Goal: Task Accomplishment & Management: Manage account settings

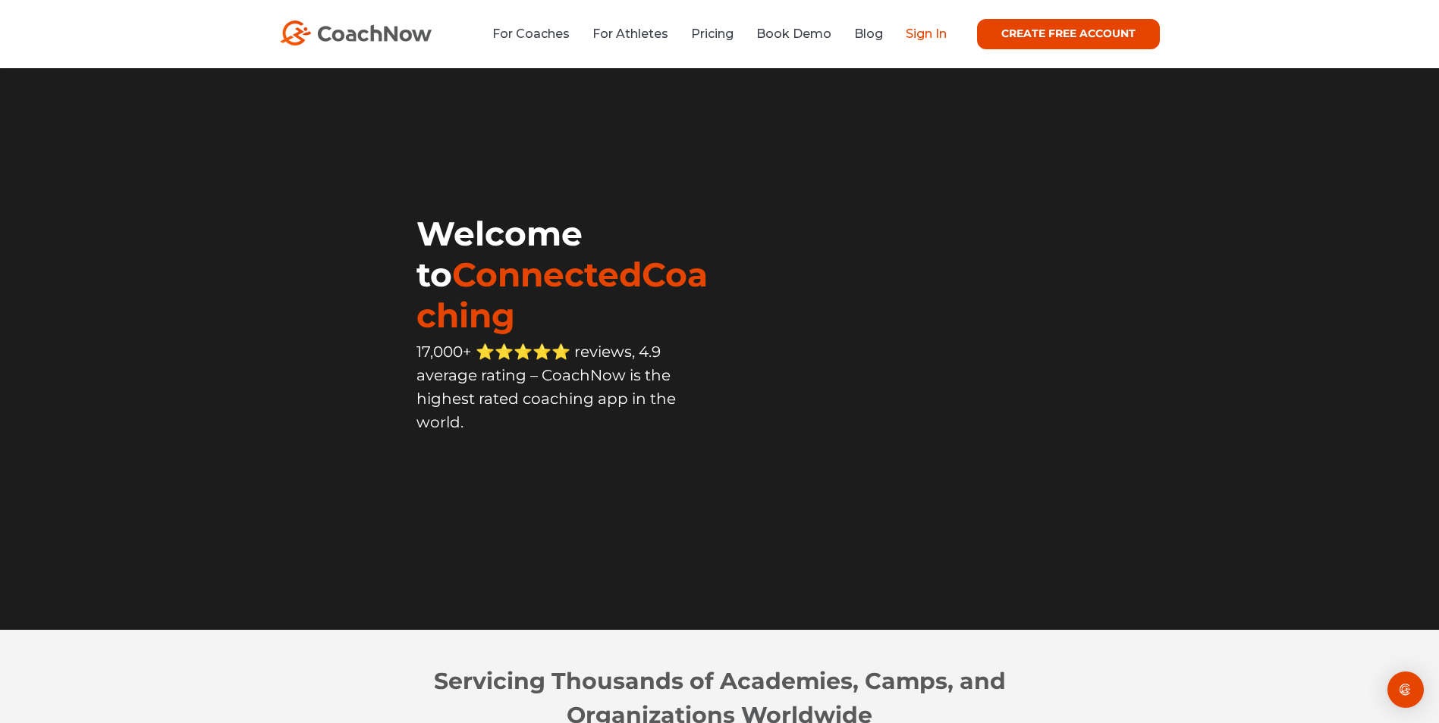
click at [933, 37] on link "Sign In" at bounding box center [925, 34] width 41 height 14
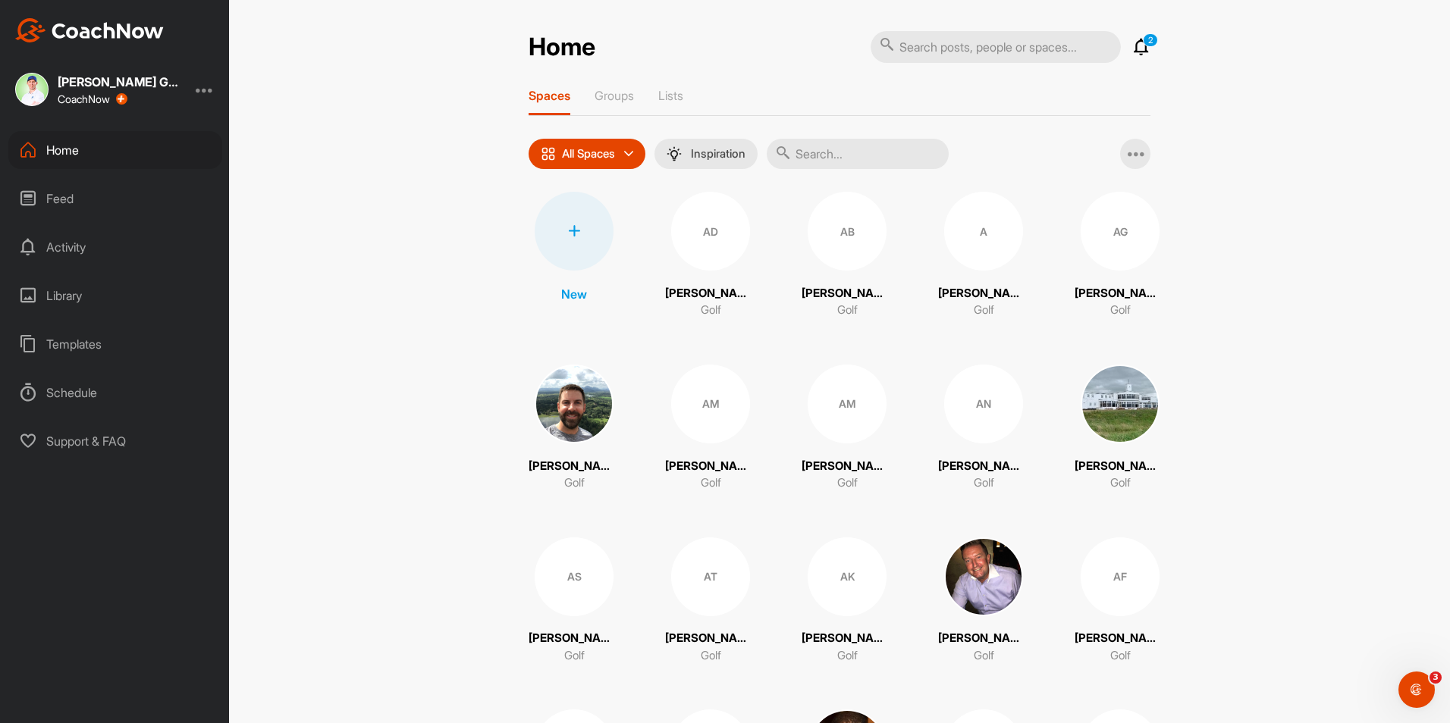
click at [570, 228] on icon at bounding box center [574, 231] width 12 height 12
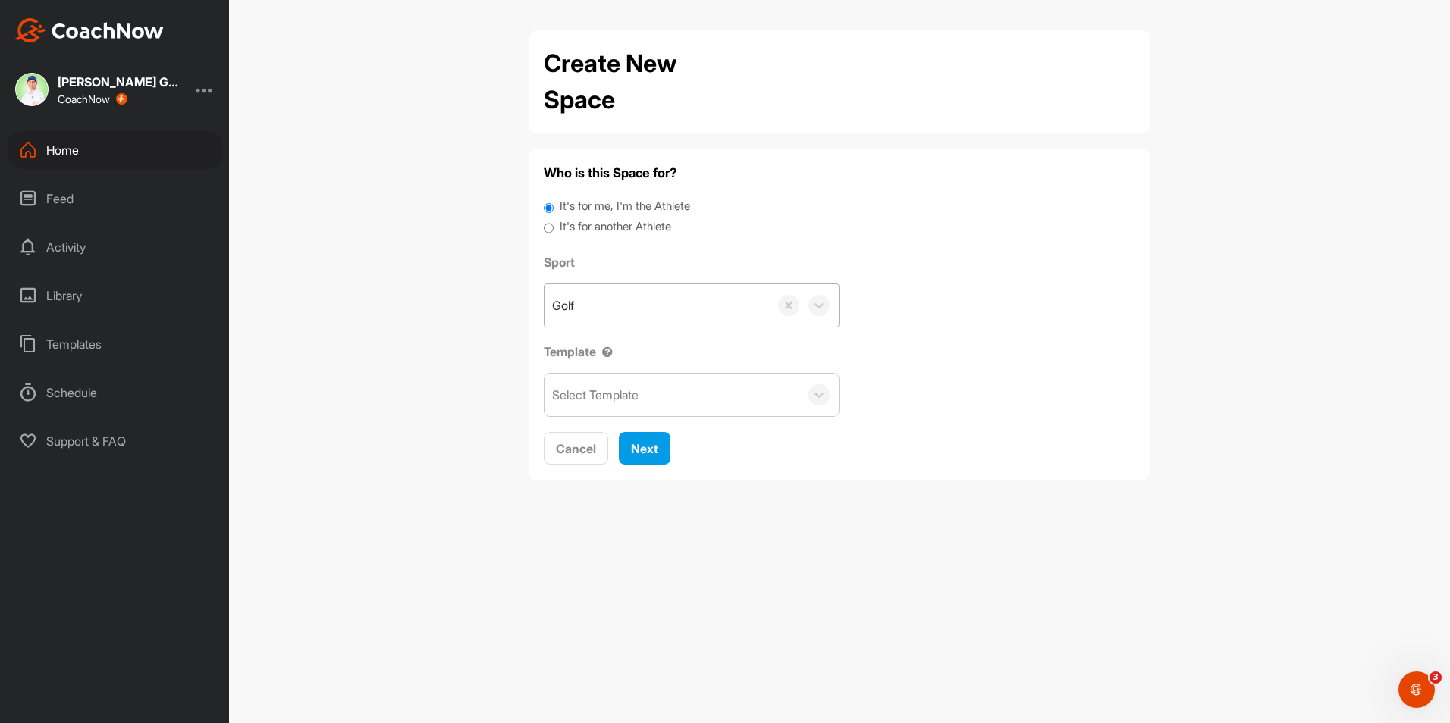
click at [691, 300] on div "Golf" at bounding box center [657, 305] width 224 height 42
click at [686, 305] on div "Golf" at bounding box center [657, 305] width 224 height 42
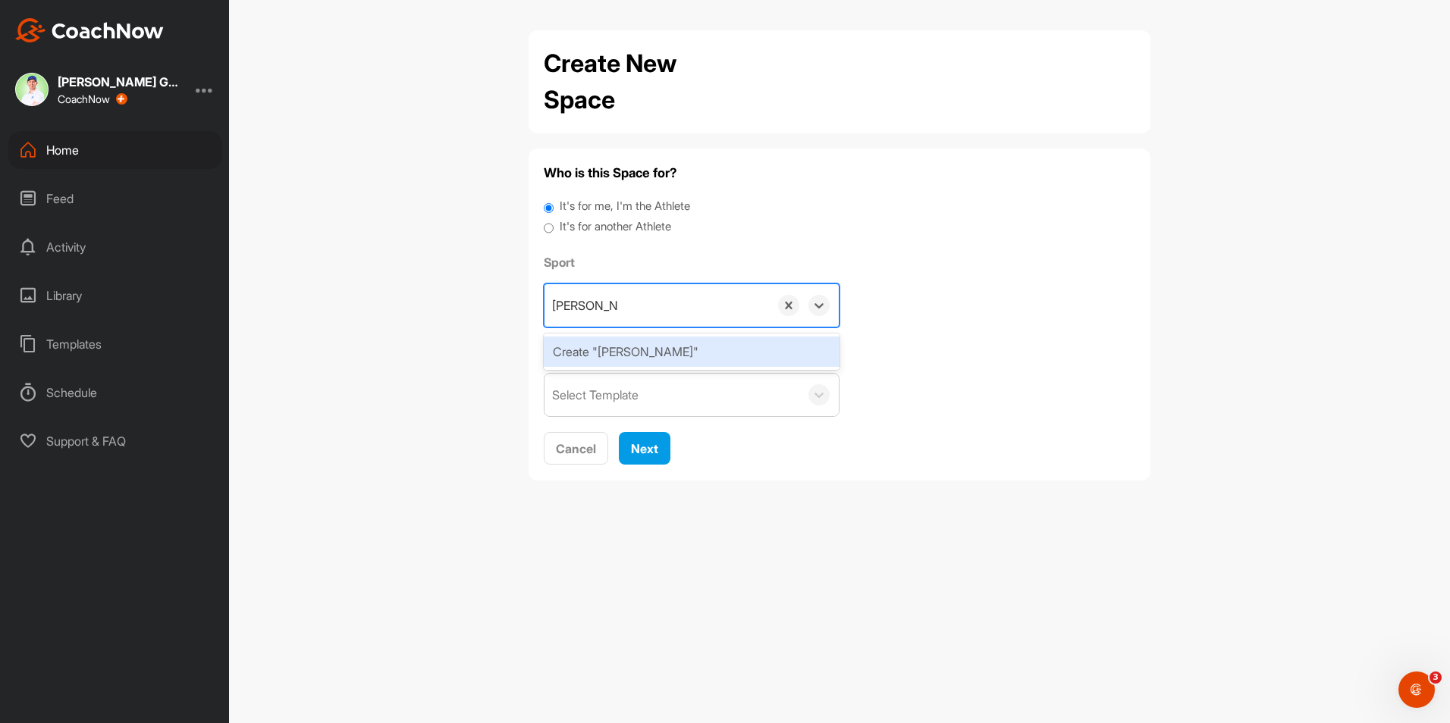
type input "[PERSON_NAME]"
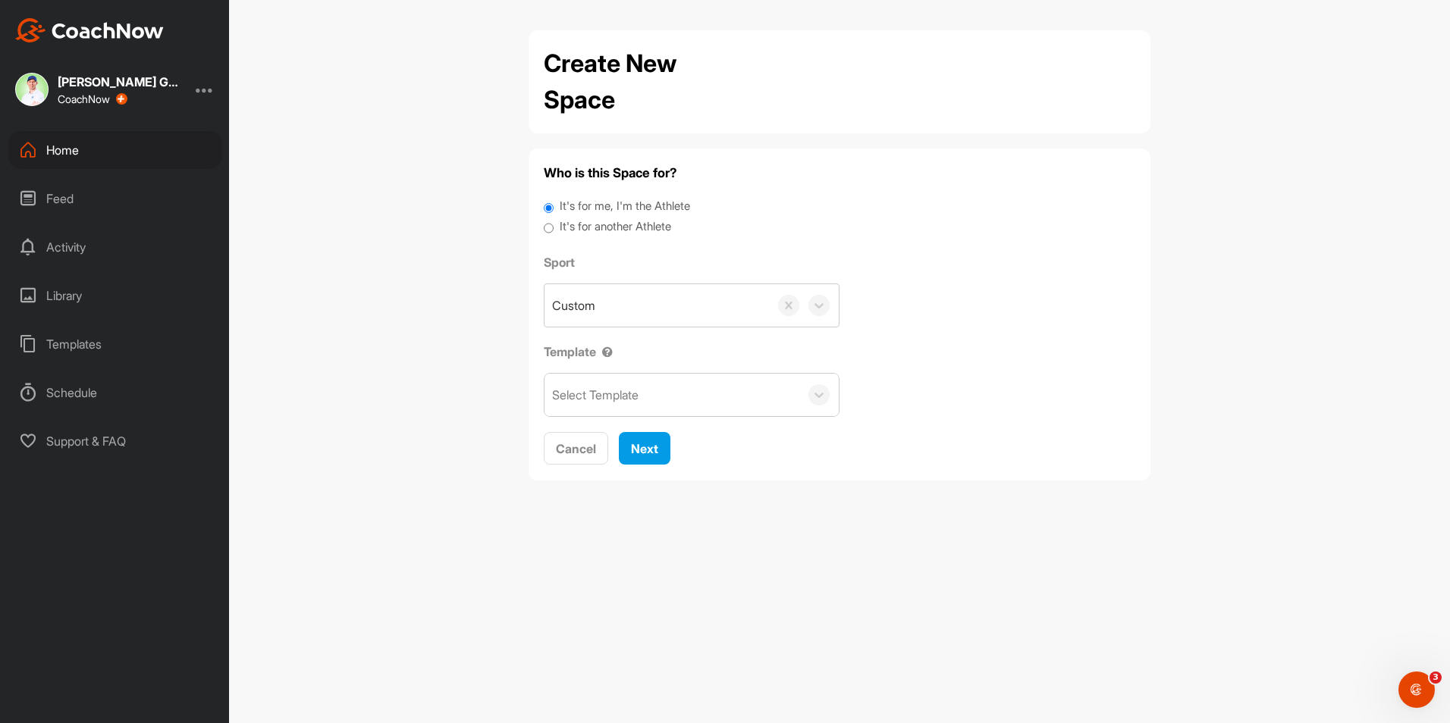
click at [620, 213] on label "It's for me, I'm the Athlete" at bounding box center [625, 206] width 130 height 17
click at [554, 213] on input "It's for me, I'm the Athlete" at bounding box center [549, 208] width 10 height 20
click at [617, 222] on label "It's for another Athlete" at bounding box center [615, 226] width 111 height 17
click at [554, 222] on input "It's for another Athlete" at bounding box center [549, 228] width 10 height 20
radio input "true"
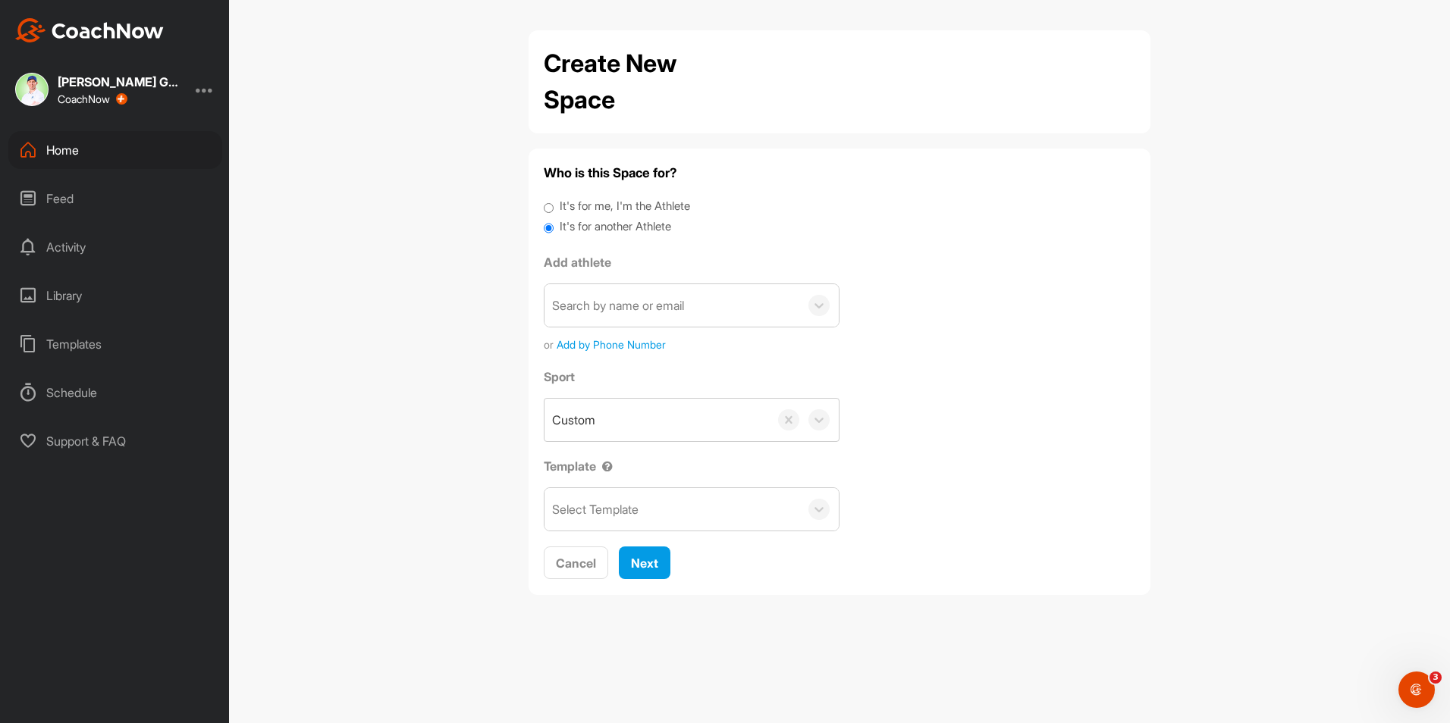
click at [632, 294] on div "Search by name or email" at bounding box center [672, 305] width 255 height 42
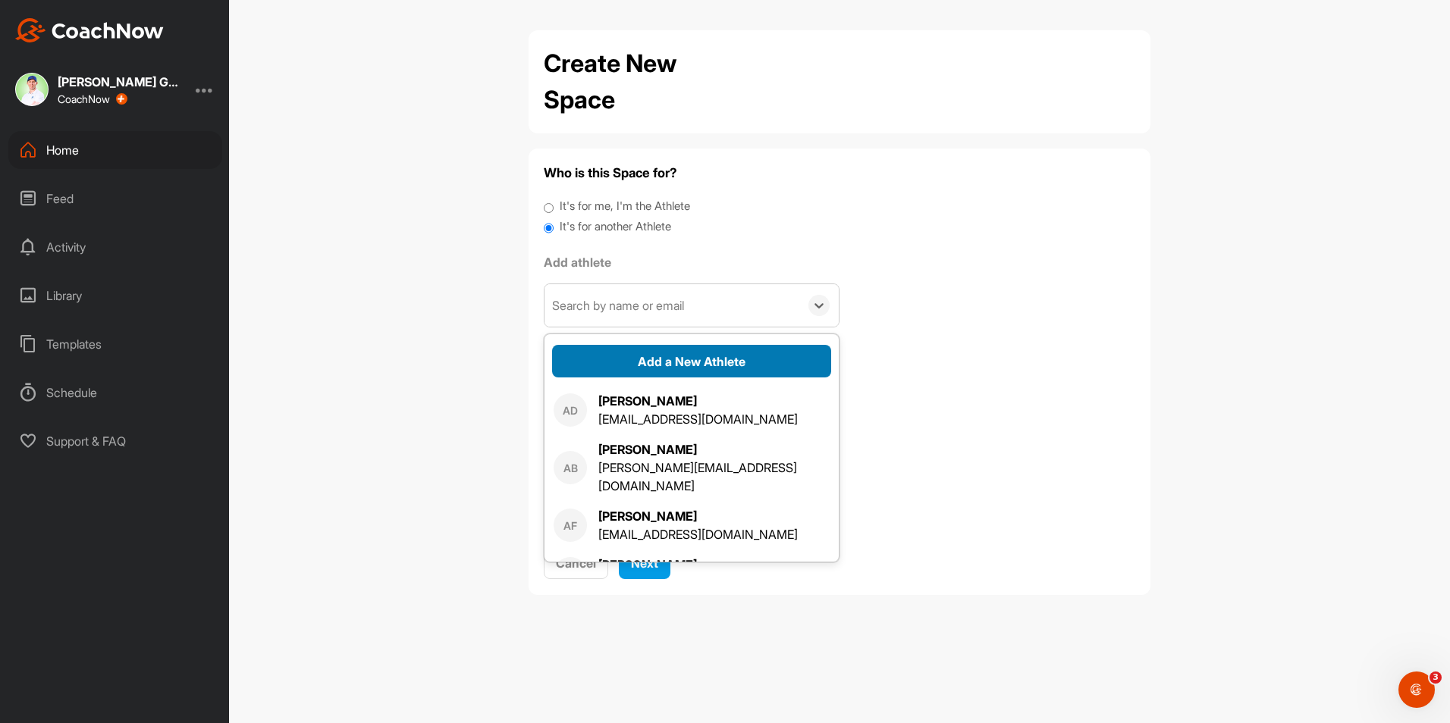
click at [673, 363] on button "Add a New Athlete" at bounding box center [691, 361] width 279 height 33
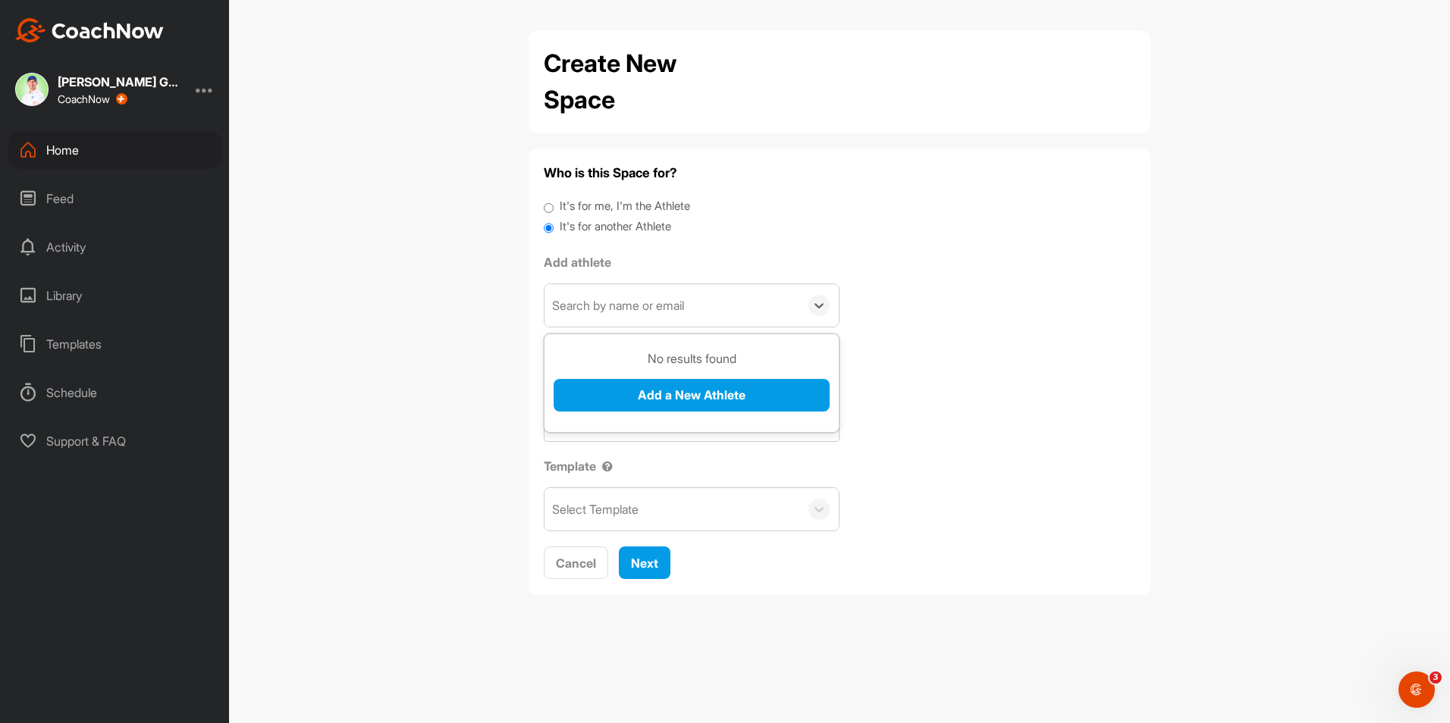
click at [615, 300] on div "Search by name or email" at bounding box center [618, 306] width 132 height 18
click at [650, 397] on button "Add a New Athlete" at bounding box center [692, 395] width 276 height 33
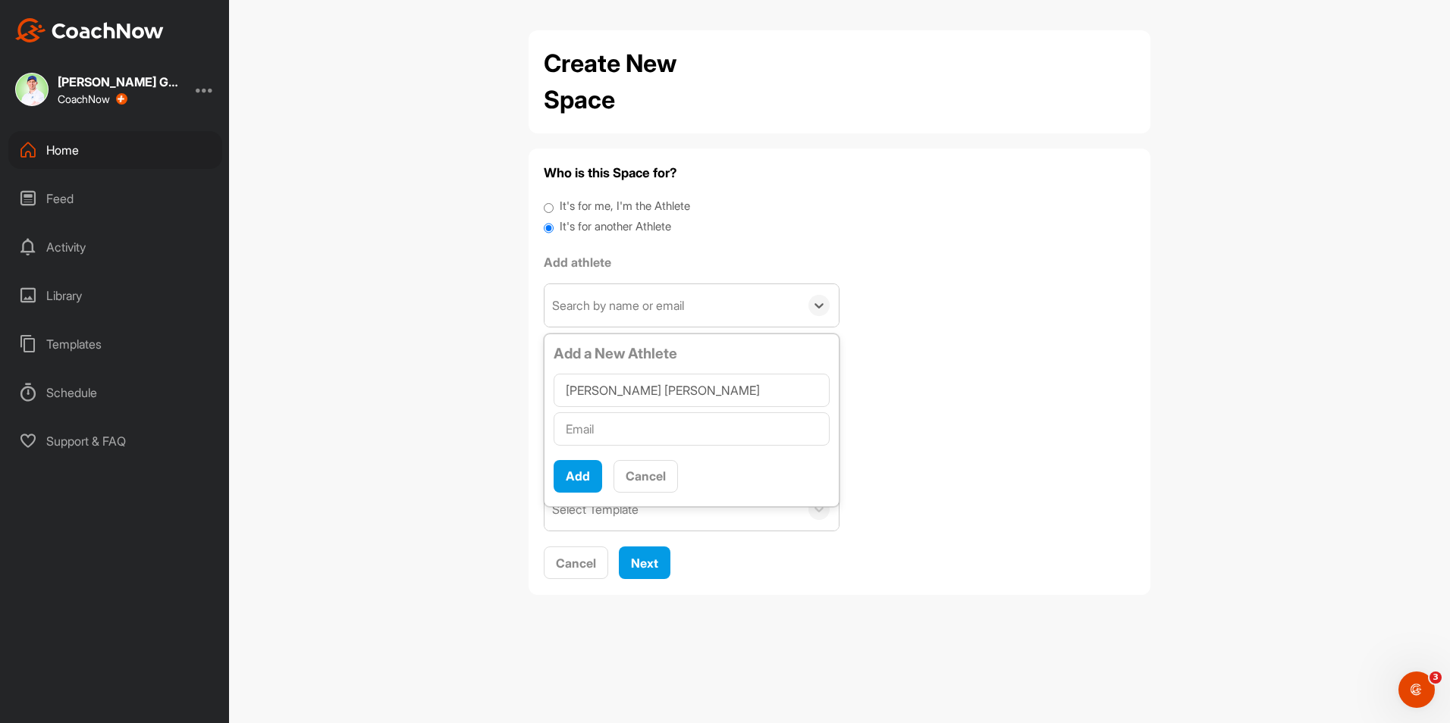
type input "[PERSON_NAME] [PERSON_NAME]"
type input "[PERSON_NAME][EMAIL_ADDRESS][DOMAIN_NAME]"
click at [589, 460] on button "Add" at bounding box center [578, 476] width 49 height 33
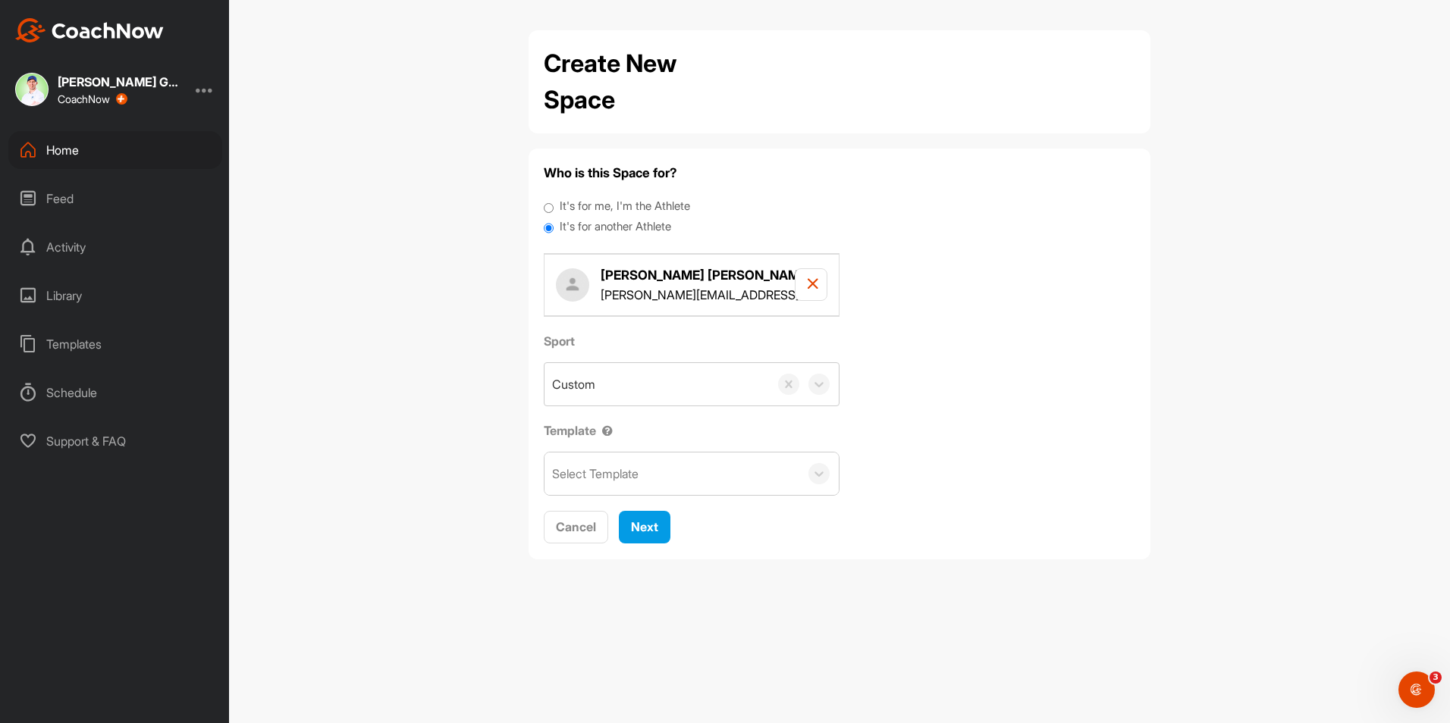
click at [655, 467] on div "Select Template" at bounding box center [672, 474] width 255 height 42
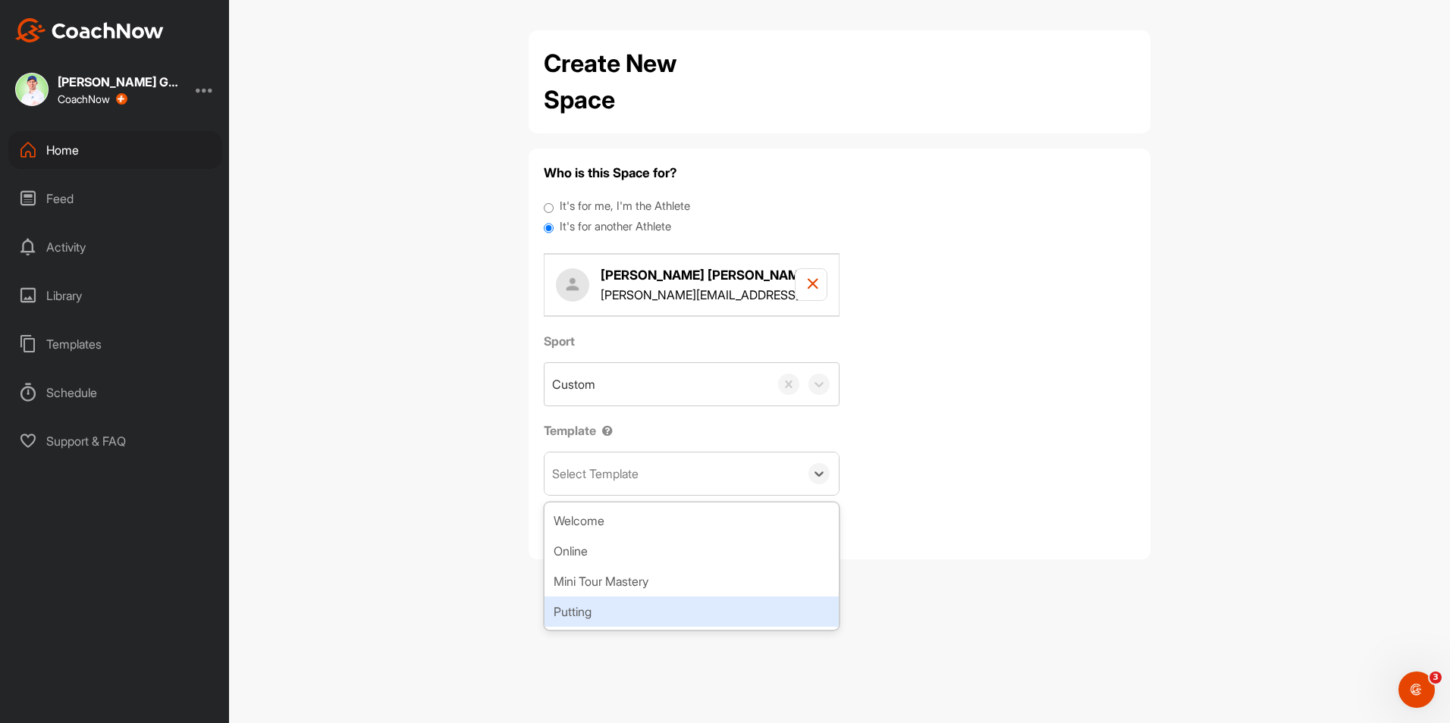
click at [619, 604] on div "Putting" at bounding box center [692, 612] width 294 height 30
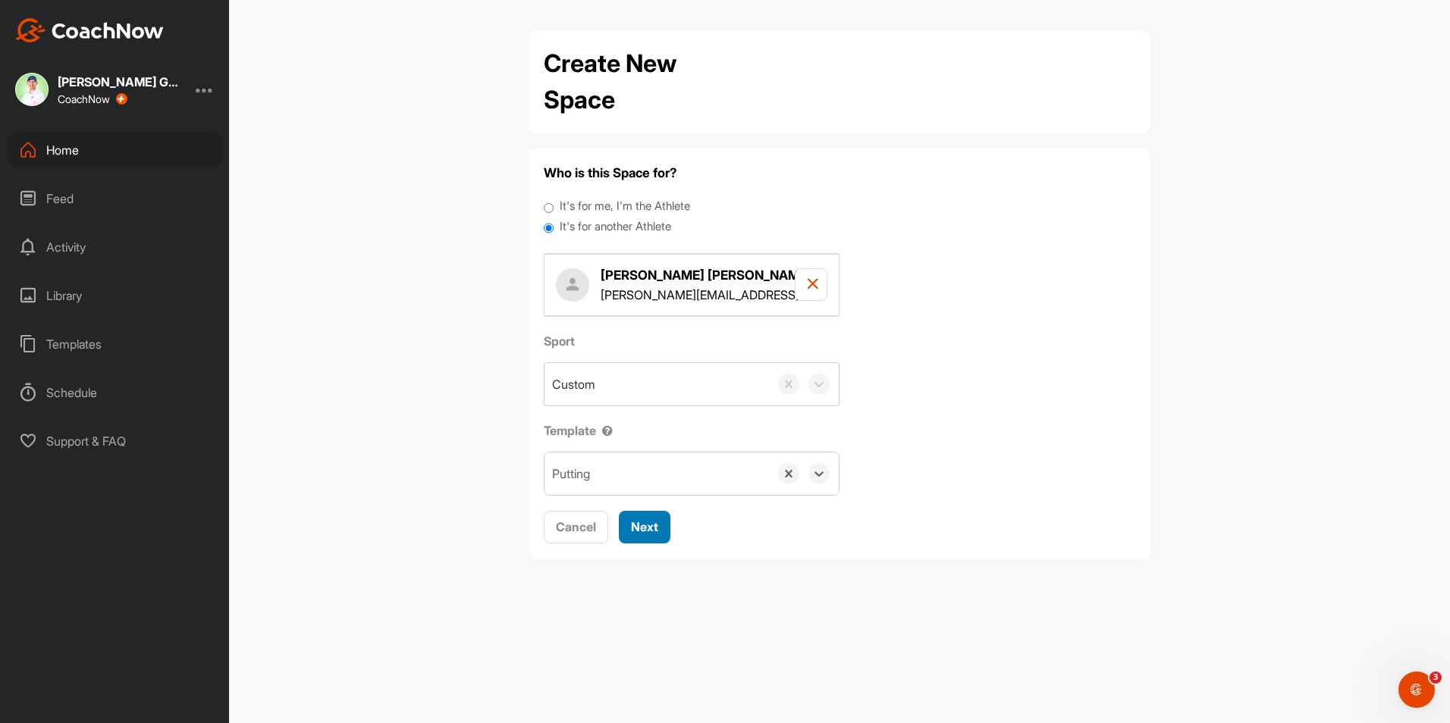
click at [662, 515] on button "Next" at bounding box center [645, 527] width 52 height 33
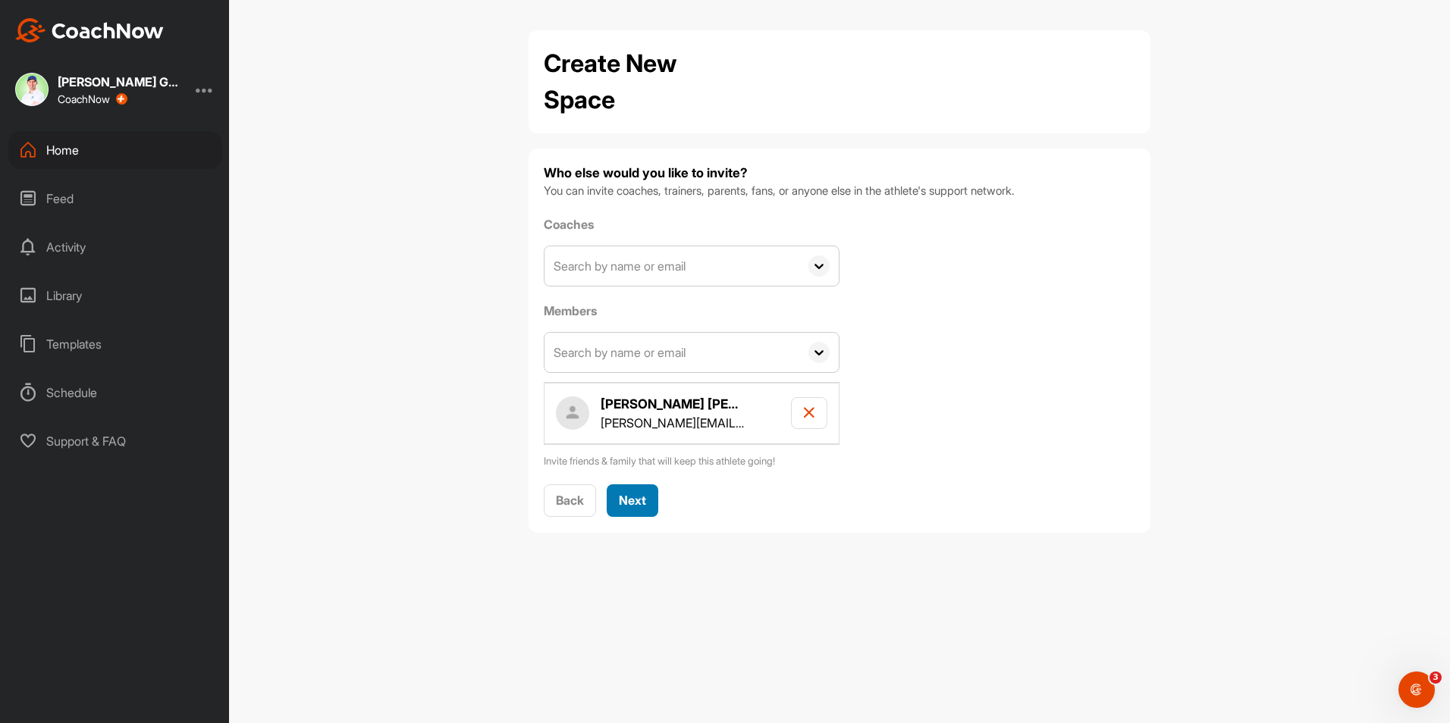
click at [643, 497] on span "Next" at bounding box center [632, 500] width 27 height 15
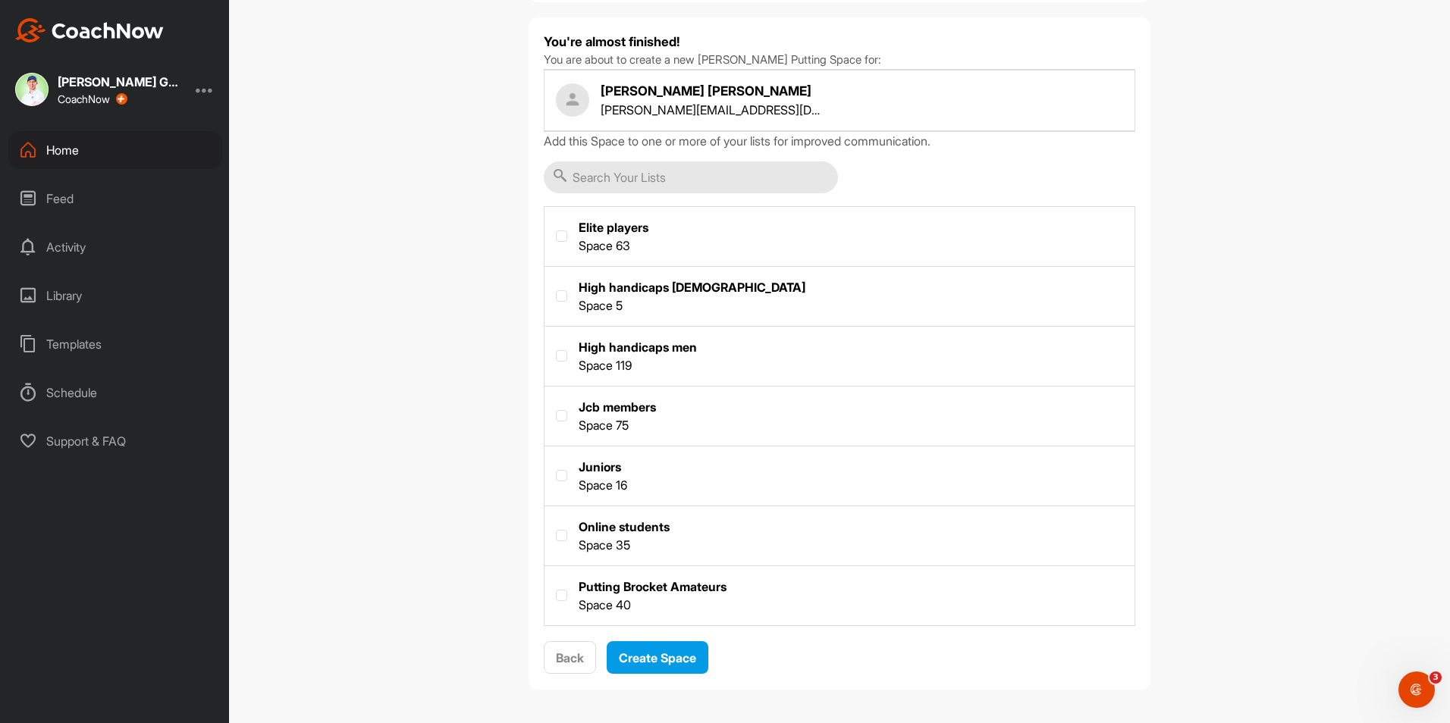
scroll to position [133, 0]
click at [669, 586] on label at bounding box center [840, 593] width 590 height 56
click at [557, 588] on input "checkbox" at bounding box center [556, 588] width 1 height 1
checkbox input "true"
click at [686, 661] on span "Create Space" at bounding box center [657, 656] width 77 height 15
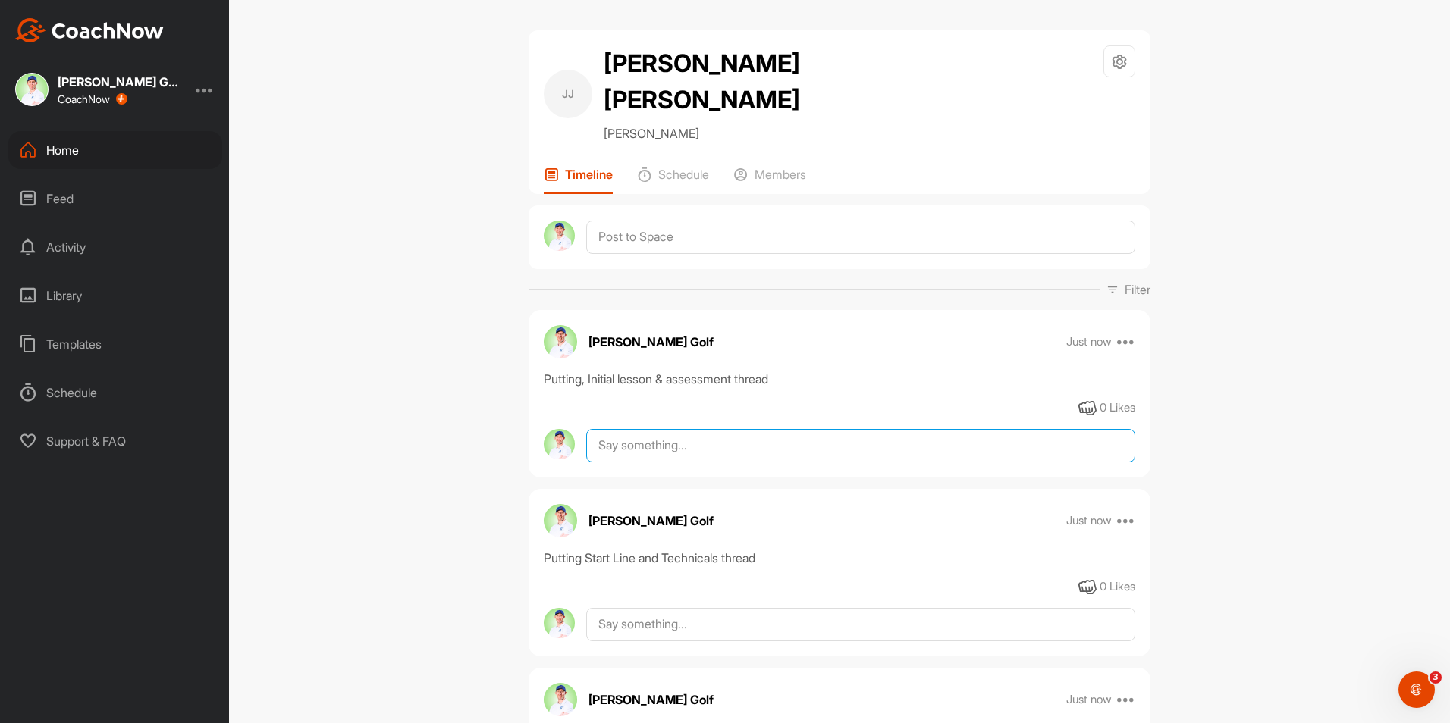
click at [956, 429] on textarea at bounding box center [860, 445] width 549 height 33
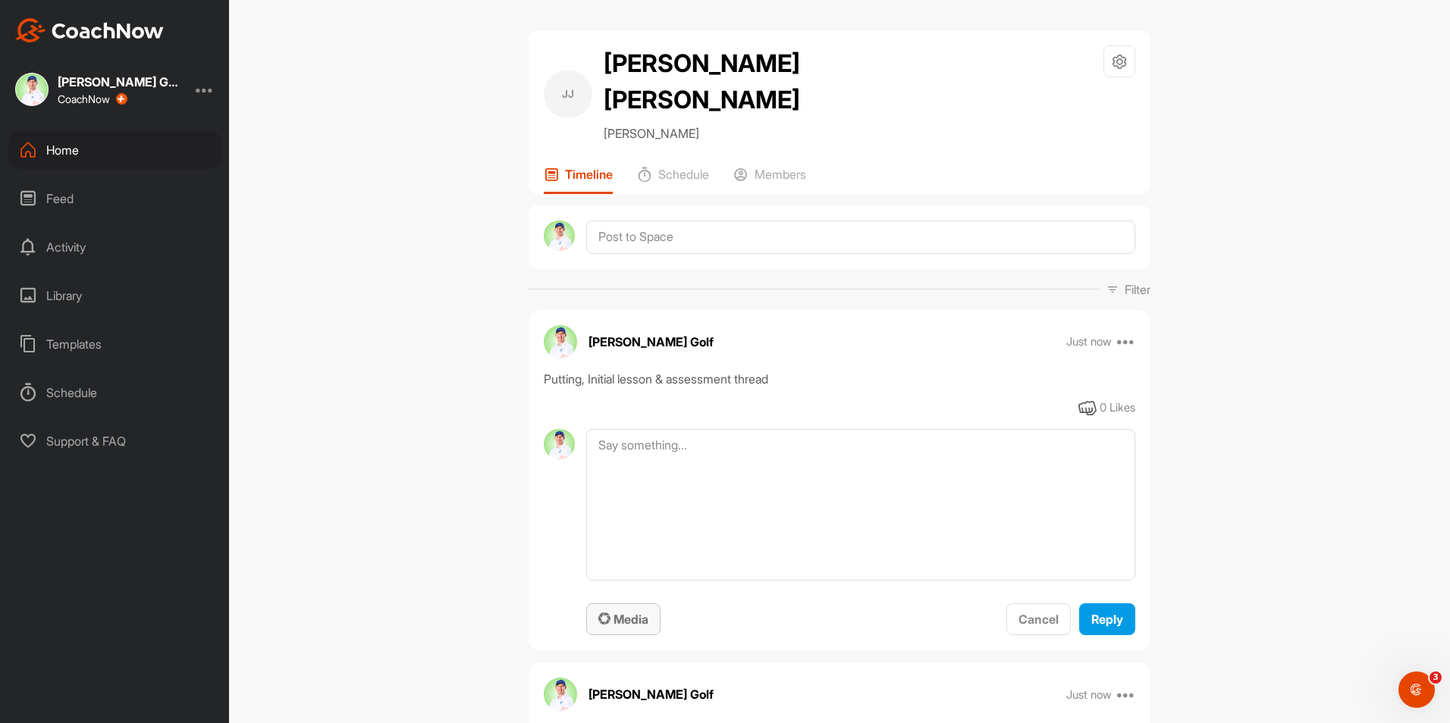
click at [642, 612] on span "Media" at bounding box center [623, 619] width 50 height 15
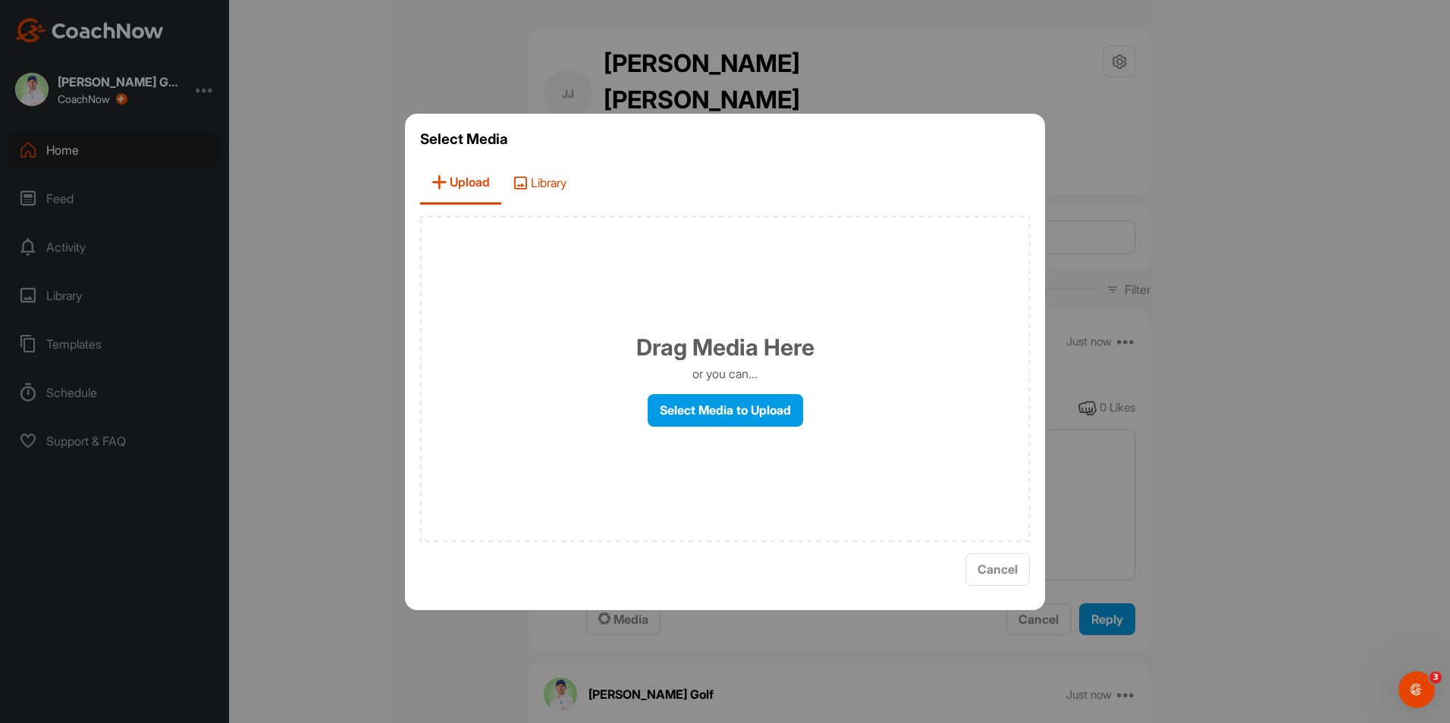
click at [551, 184] on span "Library" at bounding box center [539, 183] width 77 height 43
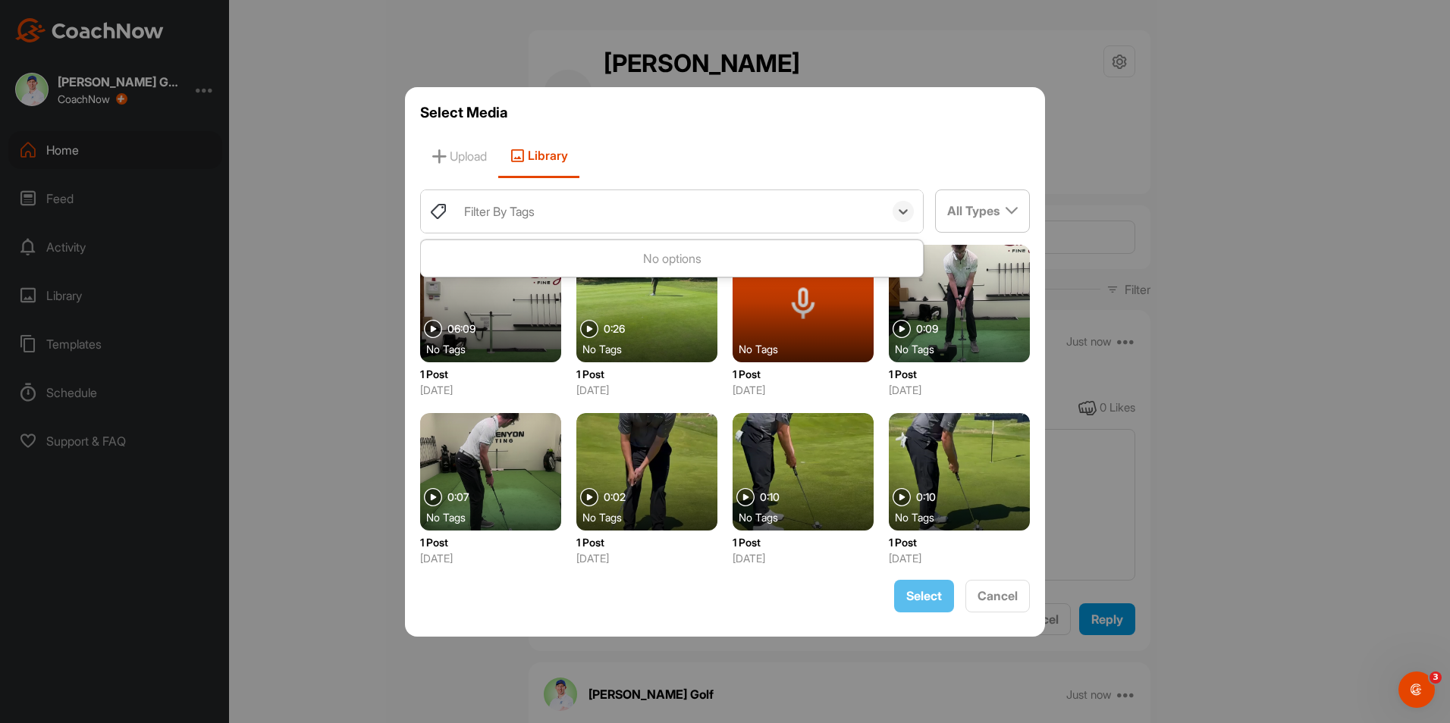
click at [705, 206] on div "Filter By Tags" at bounding box center [670, 211] width 427 height 42
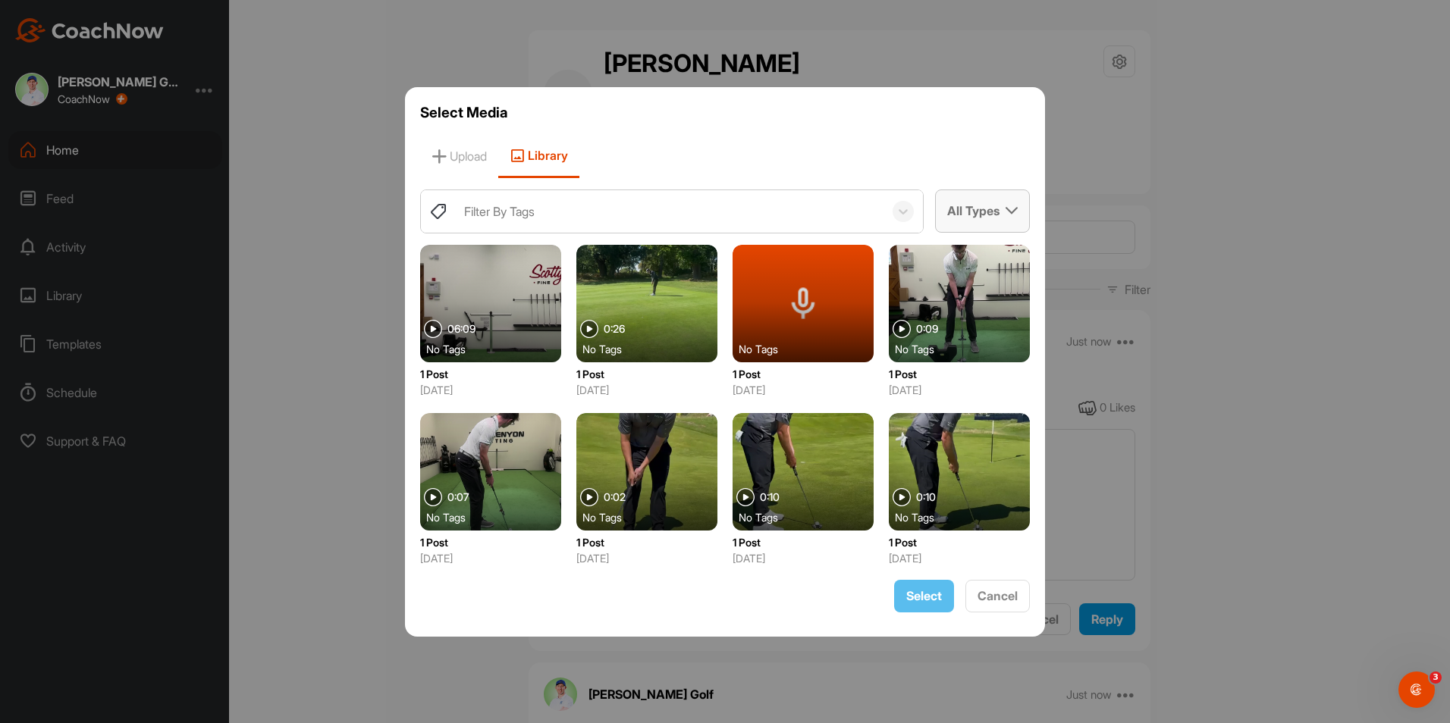
click at [1000, 208] on div "All Types" at bounding box center [982, 210] width 93 height 41
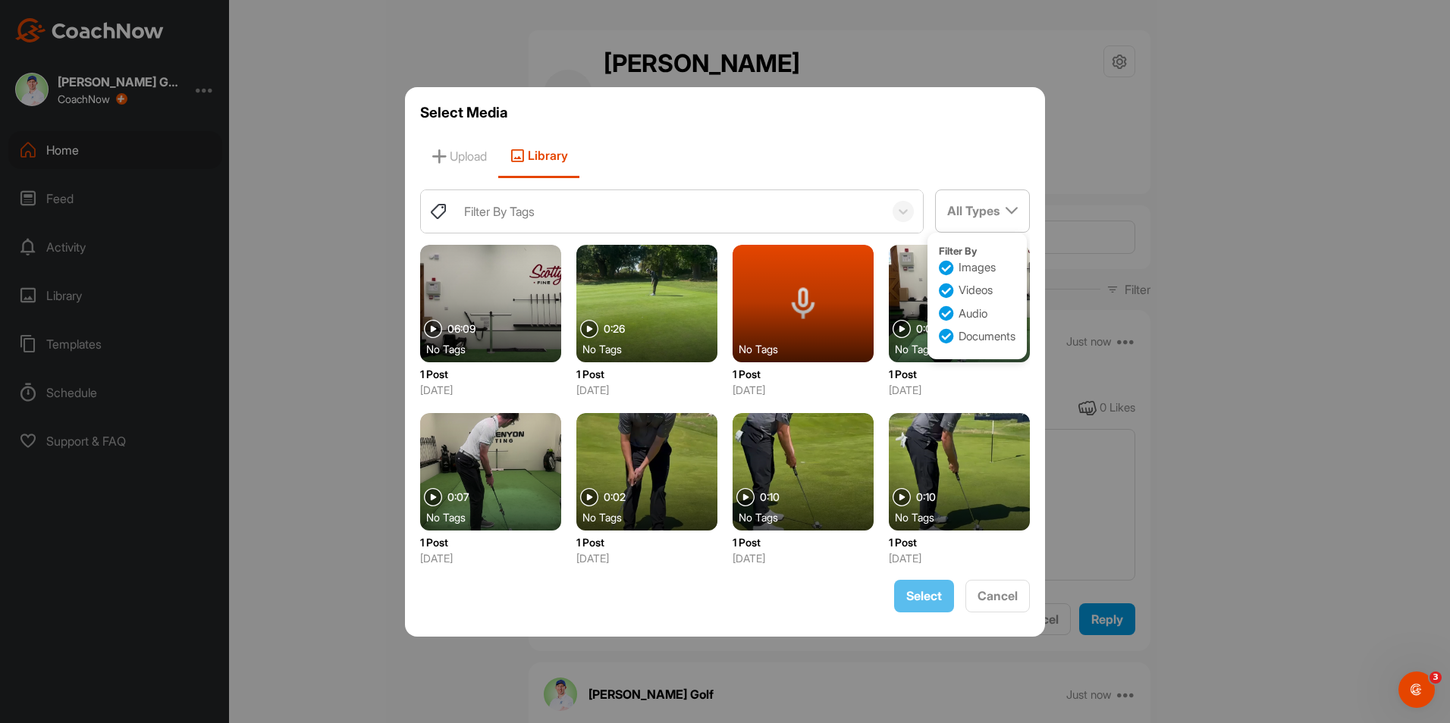
click at [971, 312] on label "Audio" at bounding box center [963, 314] width 49 height 17
click at [949, 312] on input "Audio" at bounding box center [944, 310] width 10 height 10
checkbox input "false"
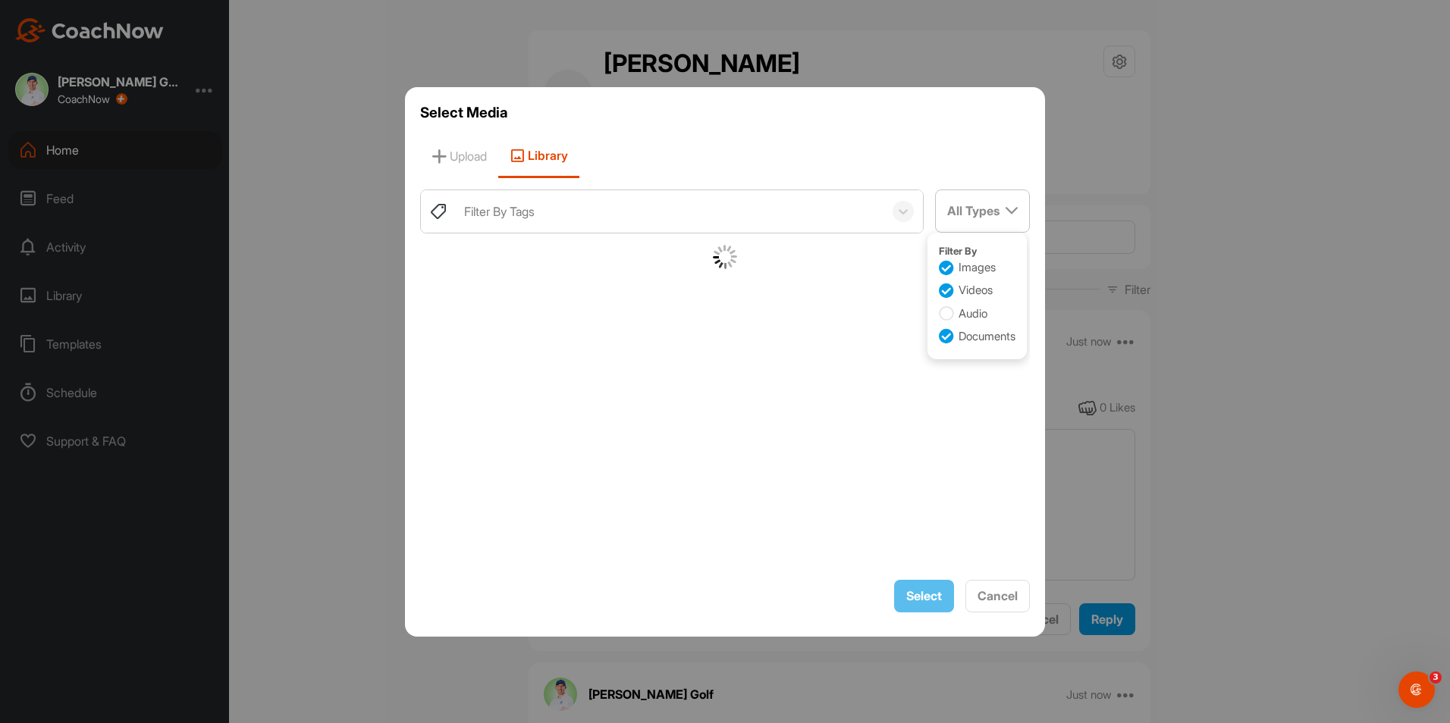
click at [967, 295] on label "Videos" at bounding box center [966, 290] width 54 height 17
click at [949, 292] on input "Videos" at bounding box center [944, 287] width 10 height 10
checkbox input "true"
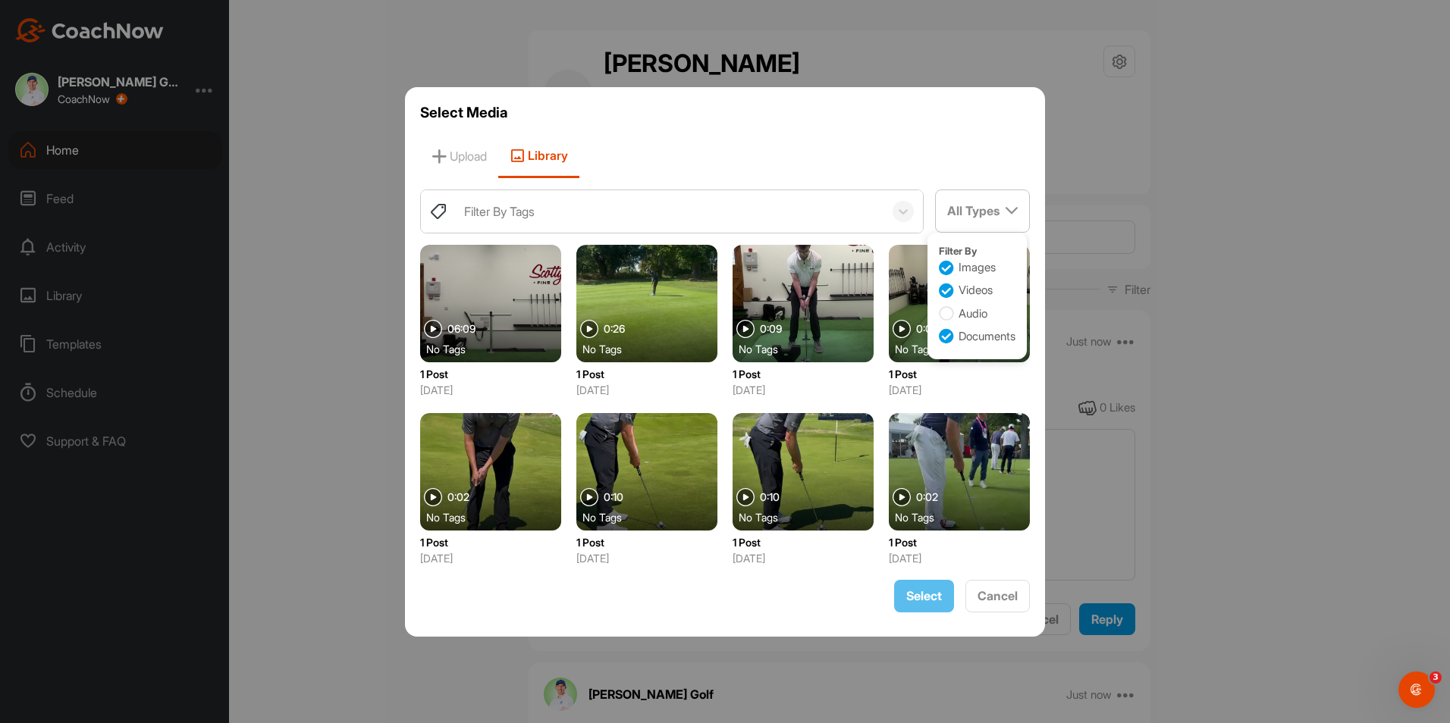
click at [959, 265] on label "Images" at bounding box center [967, 267] width 57 height 17
click at [949, 265] on input "Images" at bounding box center [944, 264] width 10 height 10
checkbox input "false"
click at [955, 291] on label "Videos" at bounding box center [966, 290] width 54 height 17
click at [949, 291] on input "Videos" at bounding box center [944, 287] width 10 height 10
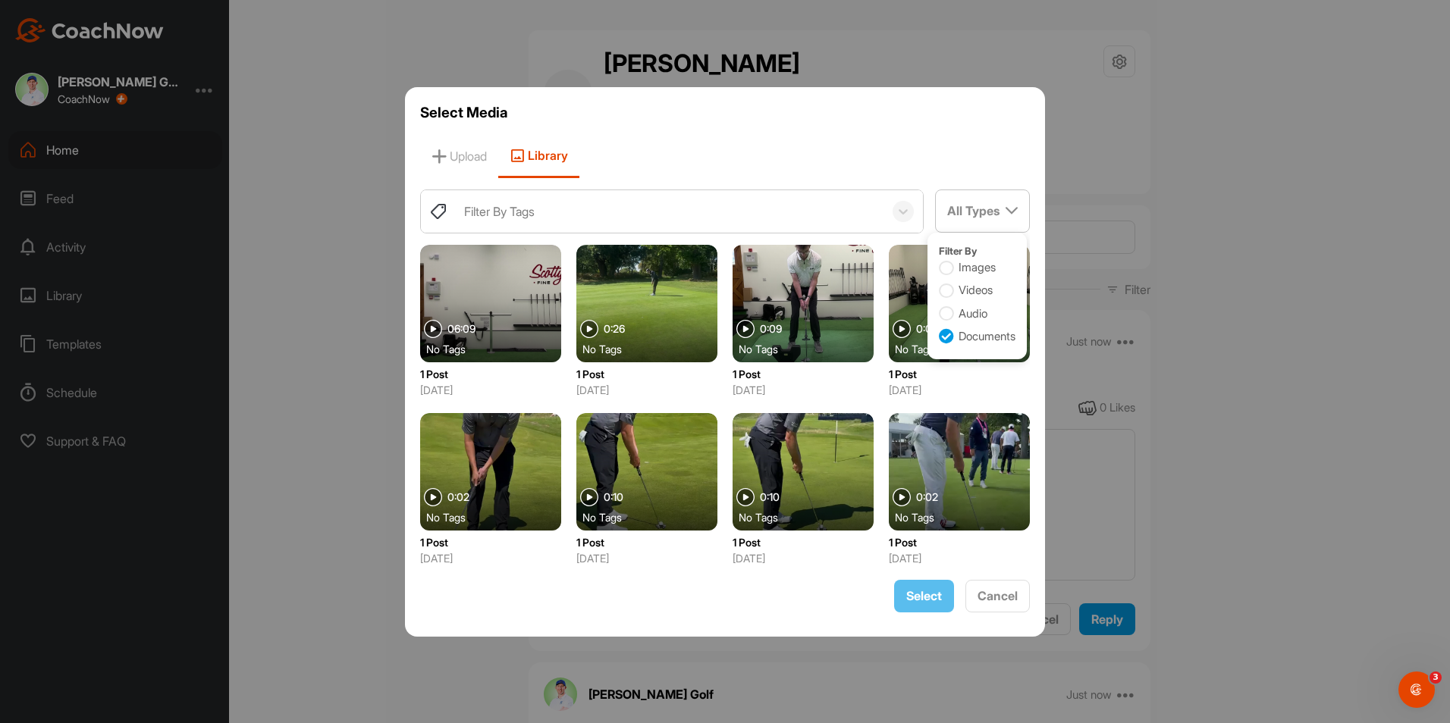
checkbox input "false"
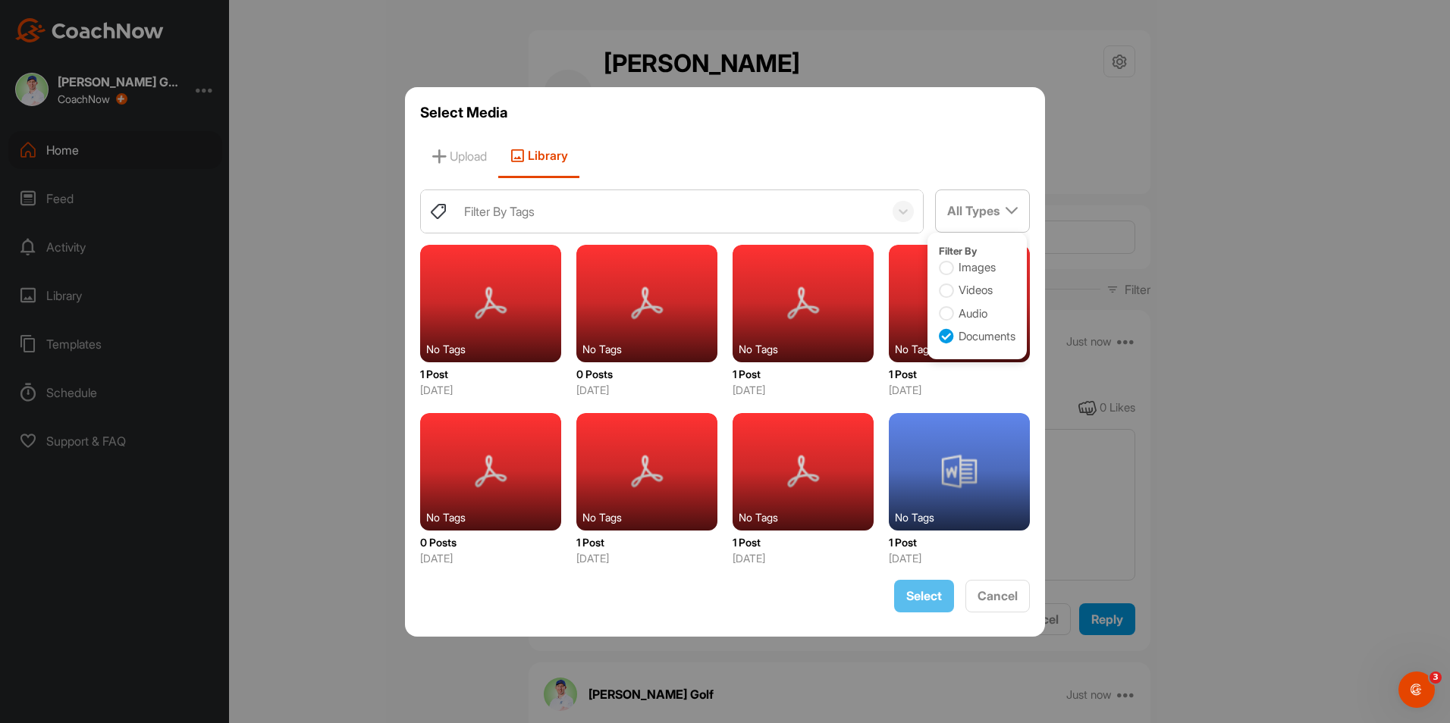
click at [987, 569] on div "Select Media Upload Library Filter By Tags All Types Filter By Images Videos Au…" at bounding box center [725, 362] width 640 height 550
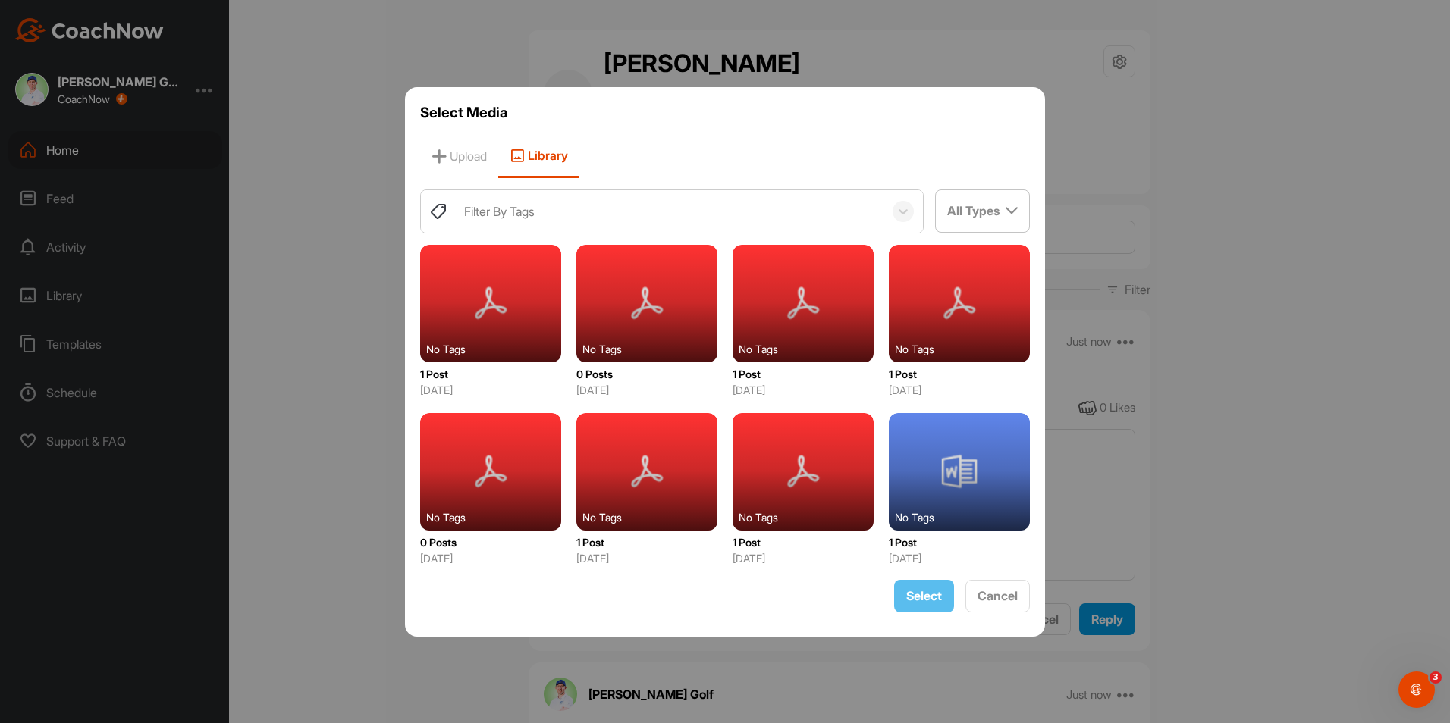
click at [999, 615] on div "Select Media Upload Library Filter By Tags All Types Filter By Images Videos Au…" at bounding box center [725, 362] width 640 height 550
click at [998, 604] on button "Cancel" at bounding box center [997, 596] width 64 height 33
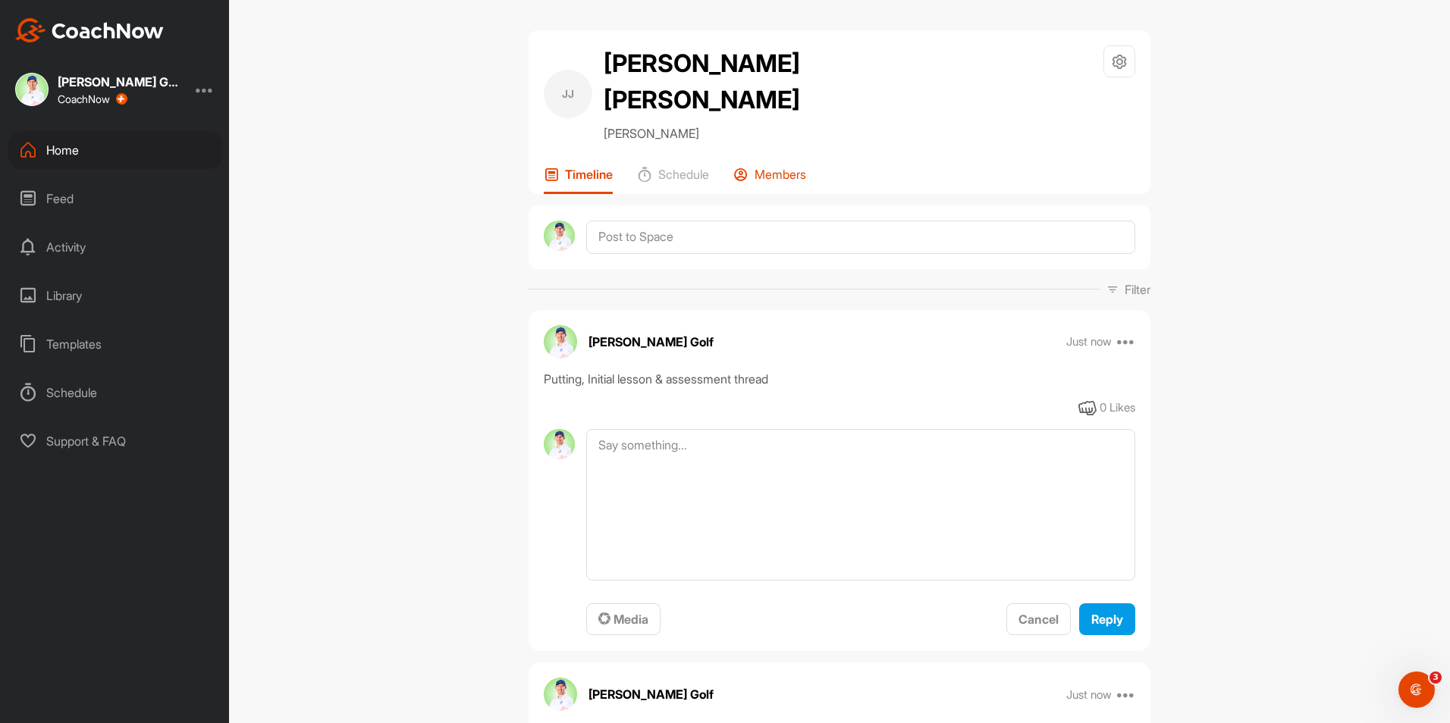
click at [755, 167] on p "Members" at bounding box center [781, 174] width 52 height 15
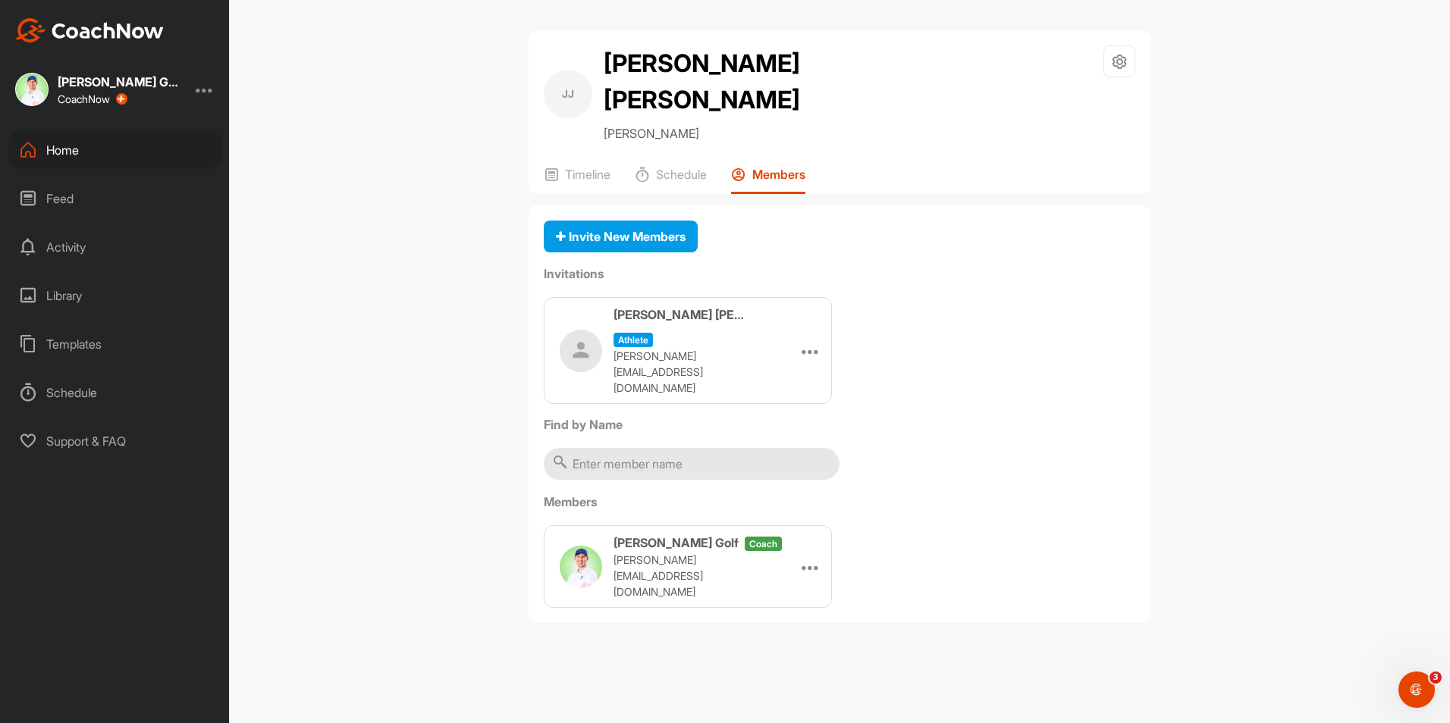
click at [69, 254] on div "Activity" at bounding box center [115, 247] width 214 height 38
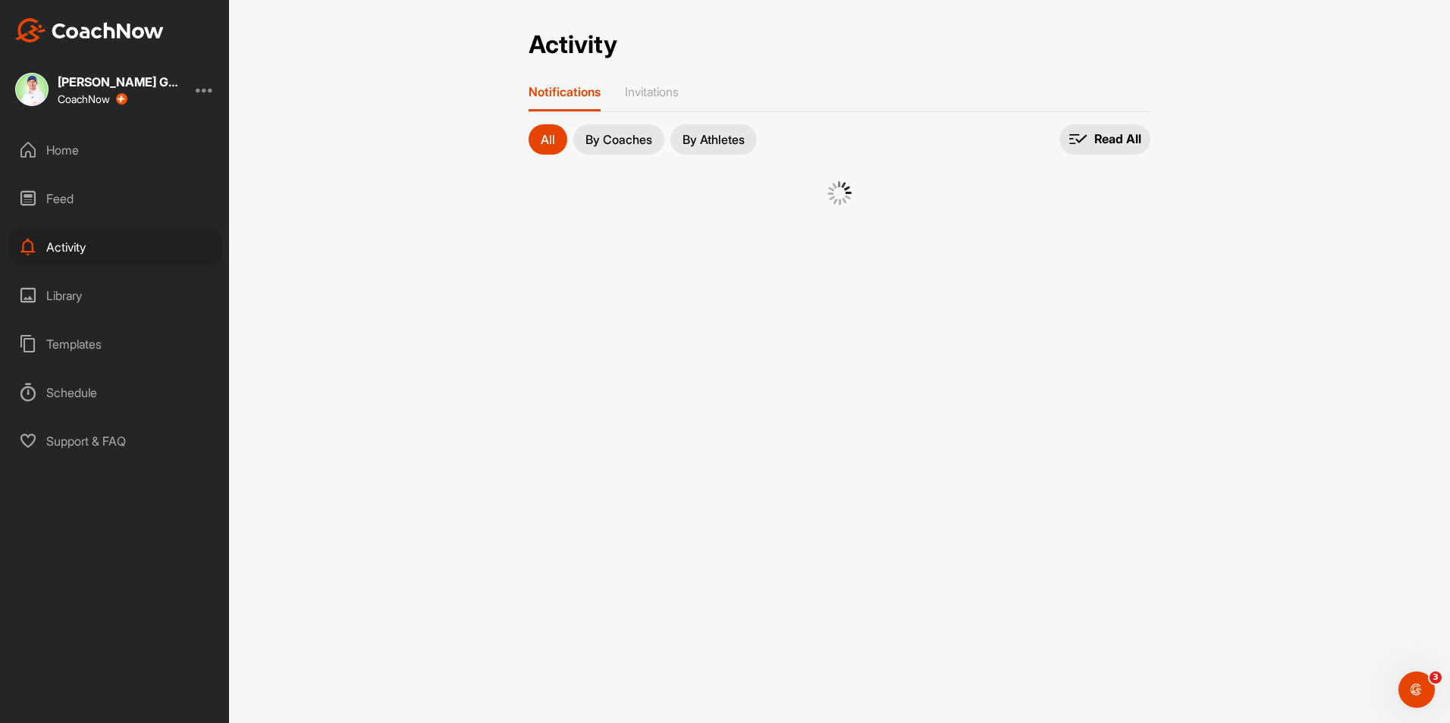
click at [83, 290] on div "Library" at bounding box center [115, 296] width 214 height 38
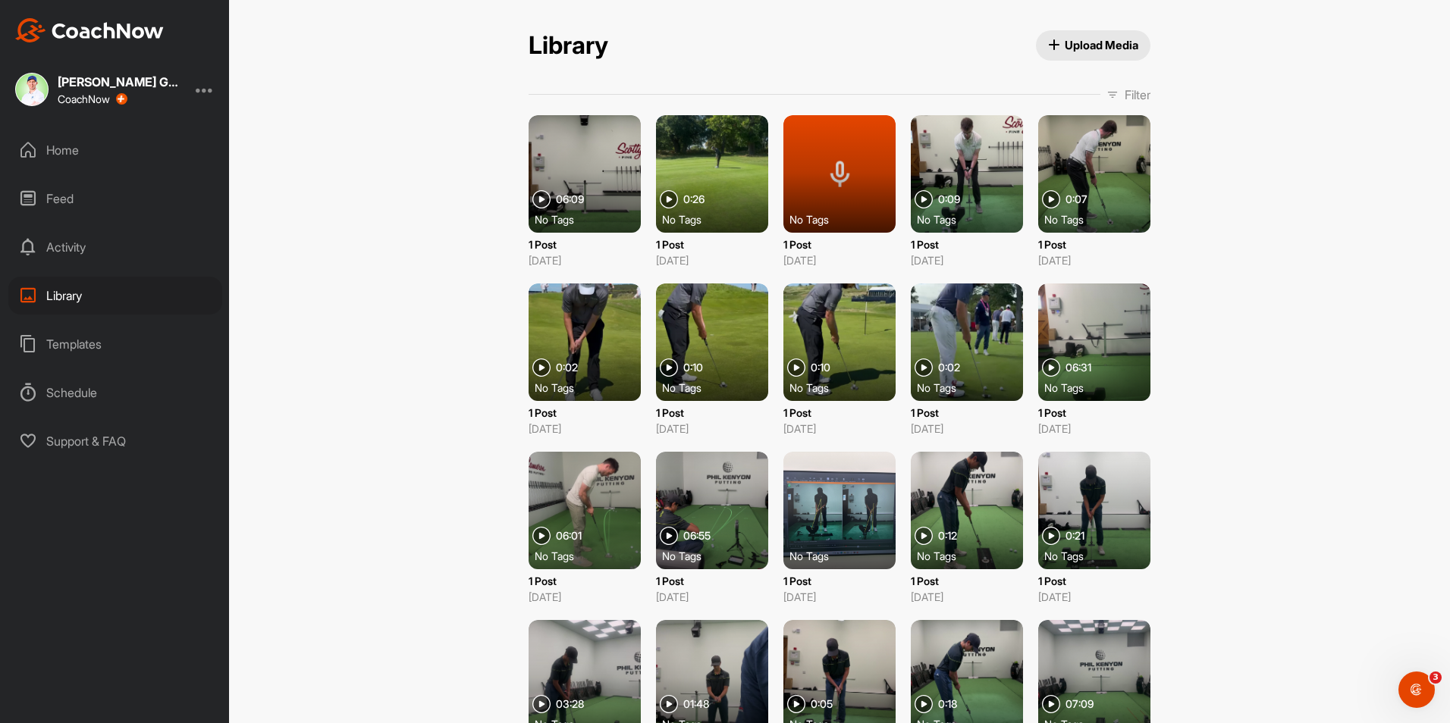
click at [63, 202] on div "Feed" at bounding box center [115, 199] width 214 height 38
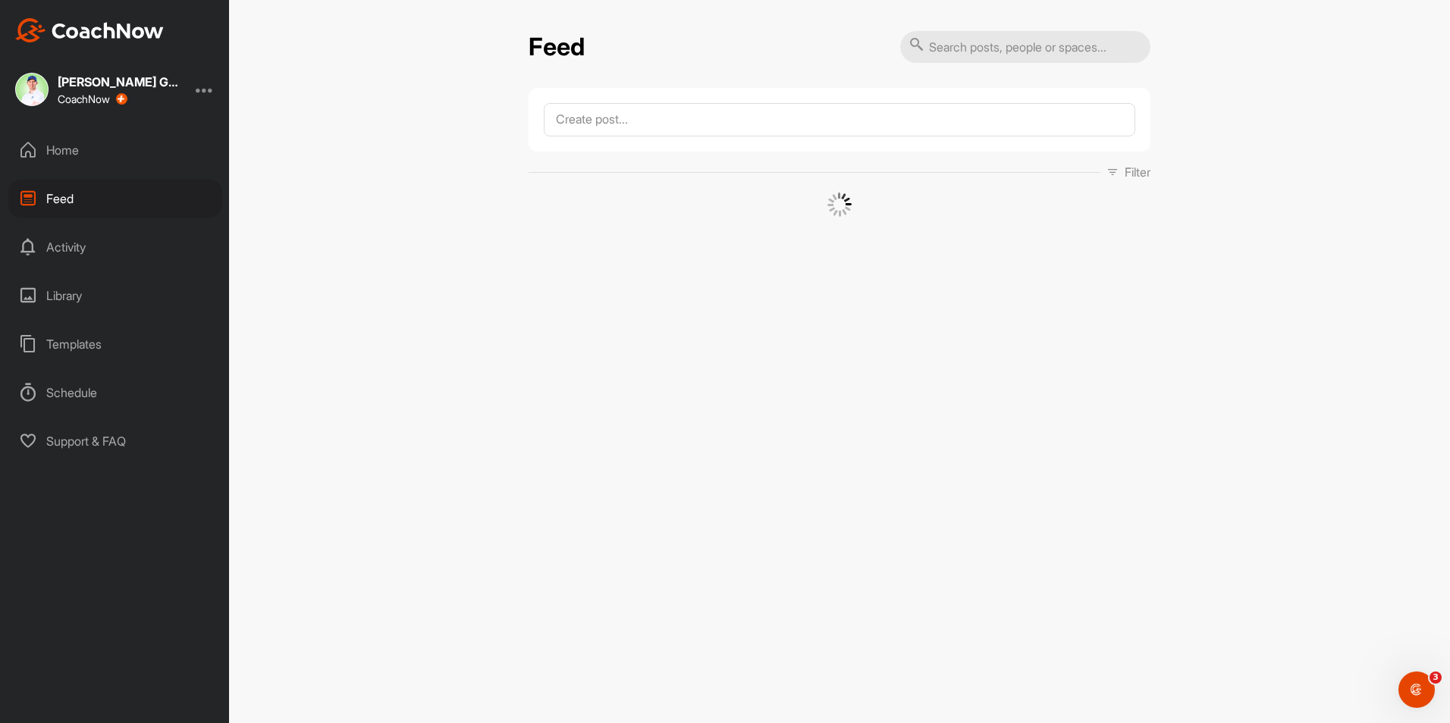
click at [64, 154] on div "Home" at bounding box center [115, 150] width 214 height 38
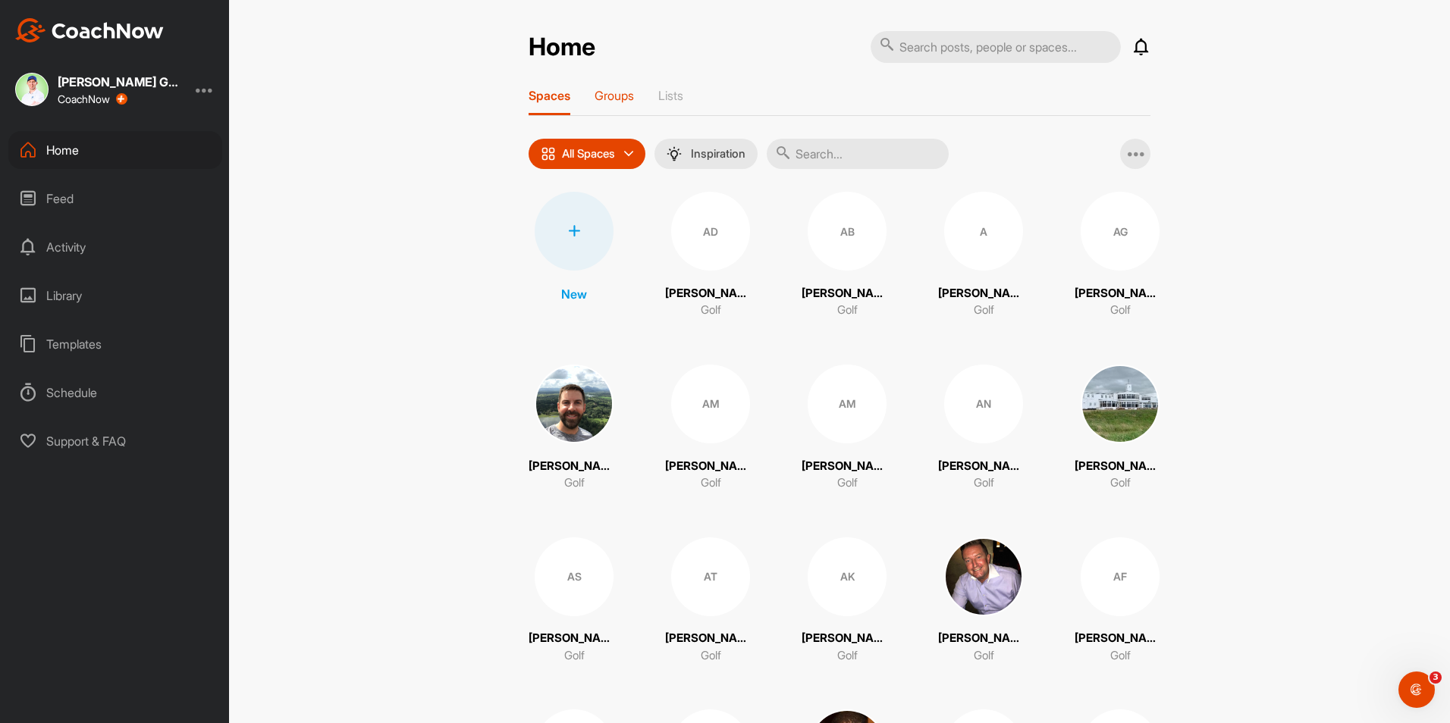
click at [613, 101] on p "Groups" at bounding box center [614, 95] width 39 height 15
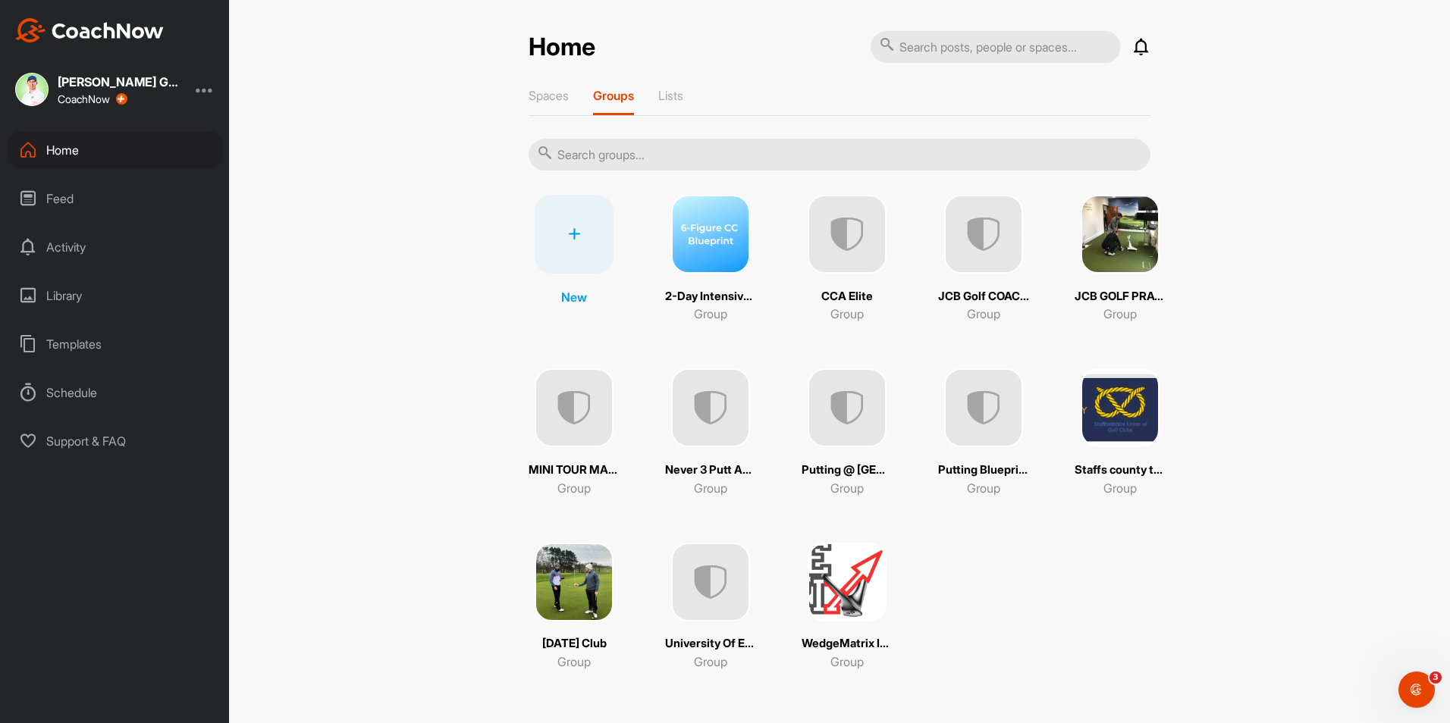
click at [581, 419] on img at bounding box center [574, 408] width 79 height 79
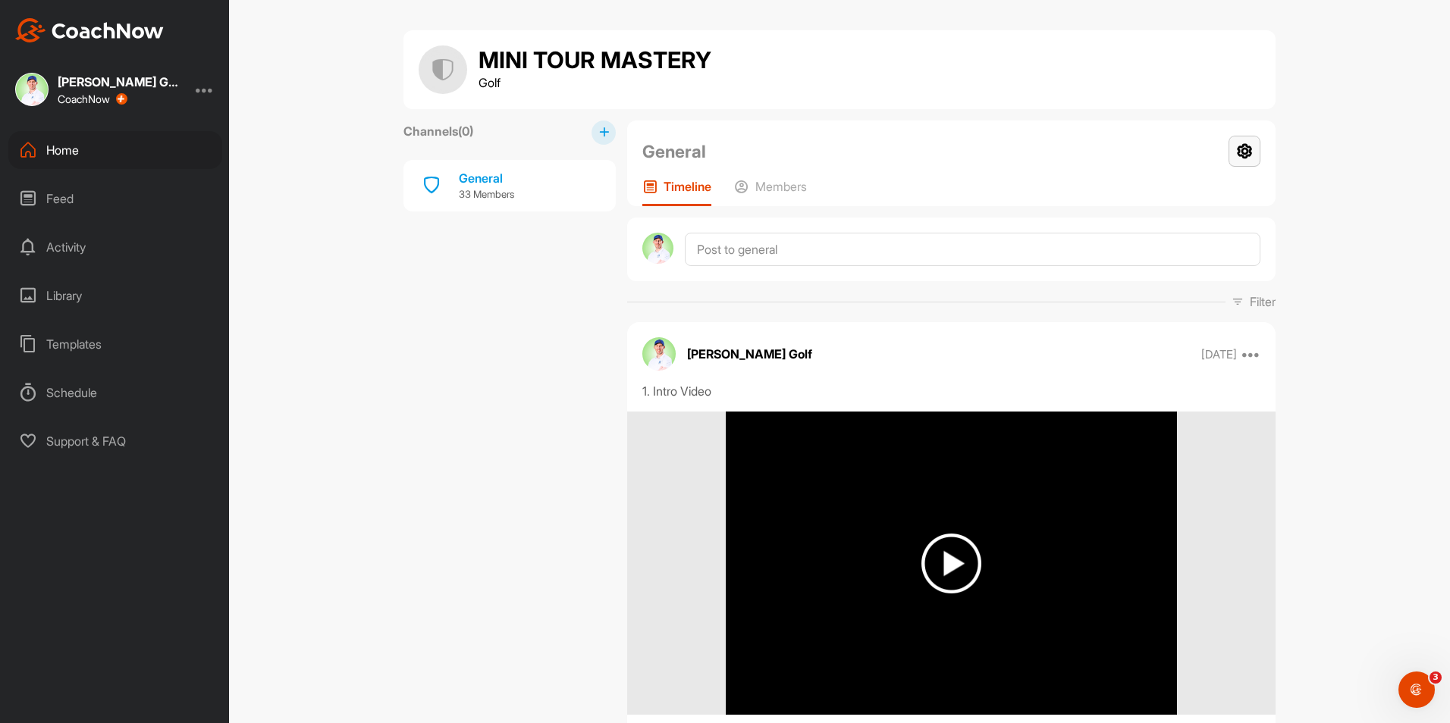
click at [1241, 145] on icon at bounding box center [1245, 151] width 32 height 31
click at [1200, 200] on li "Group Settings" at bounding box center [1200, 195] width 124 height 49
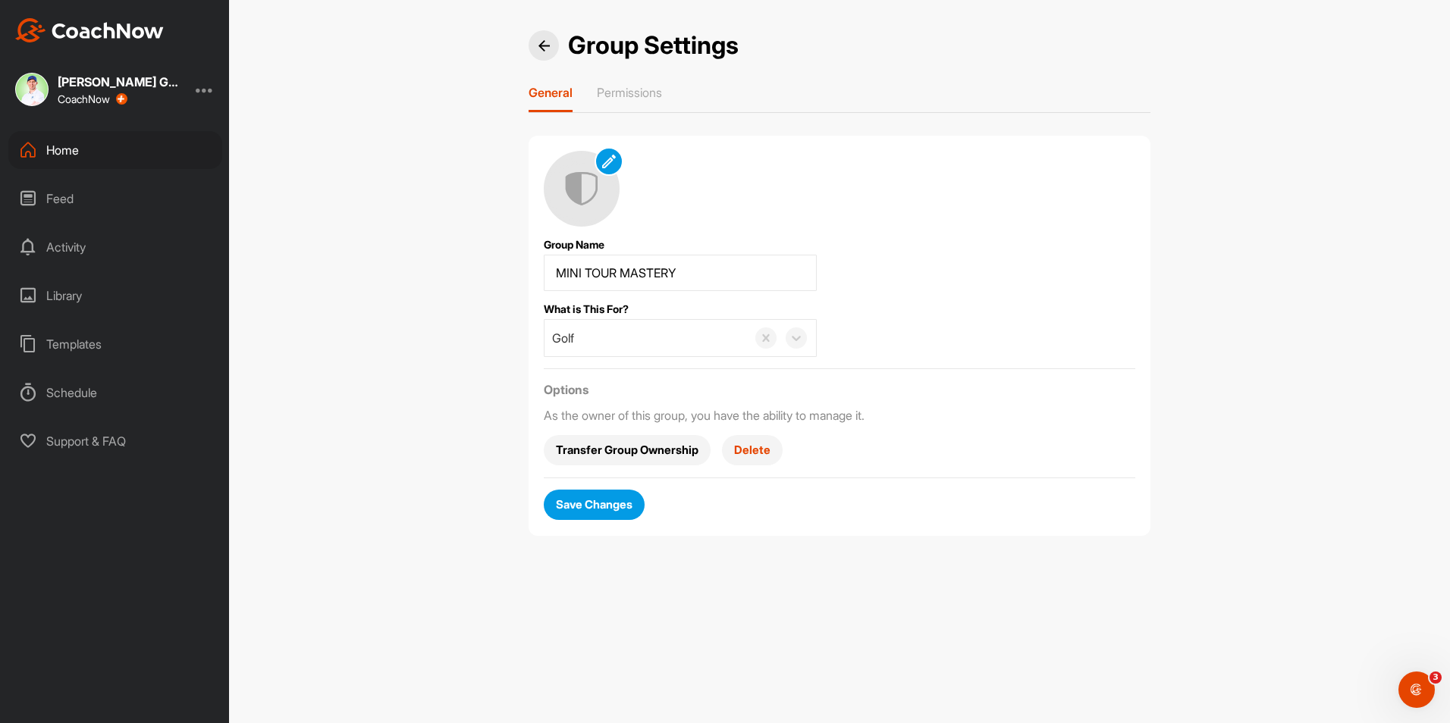
click at [540, 51] on div at bounding box center [544, 45] width 30 height 30
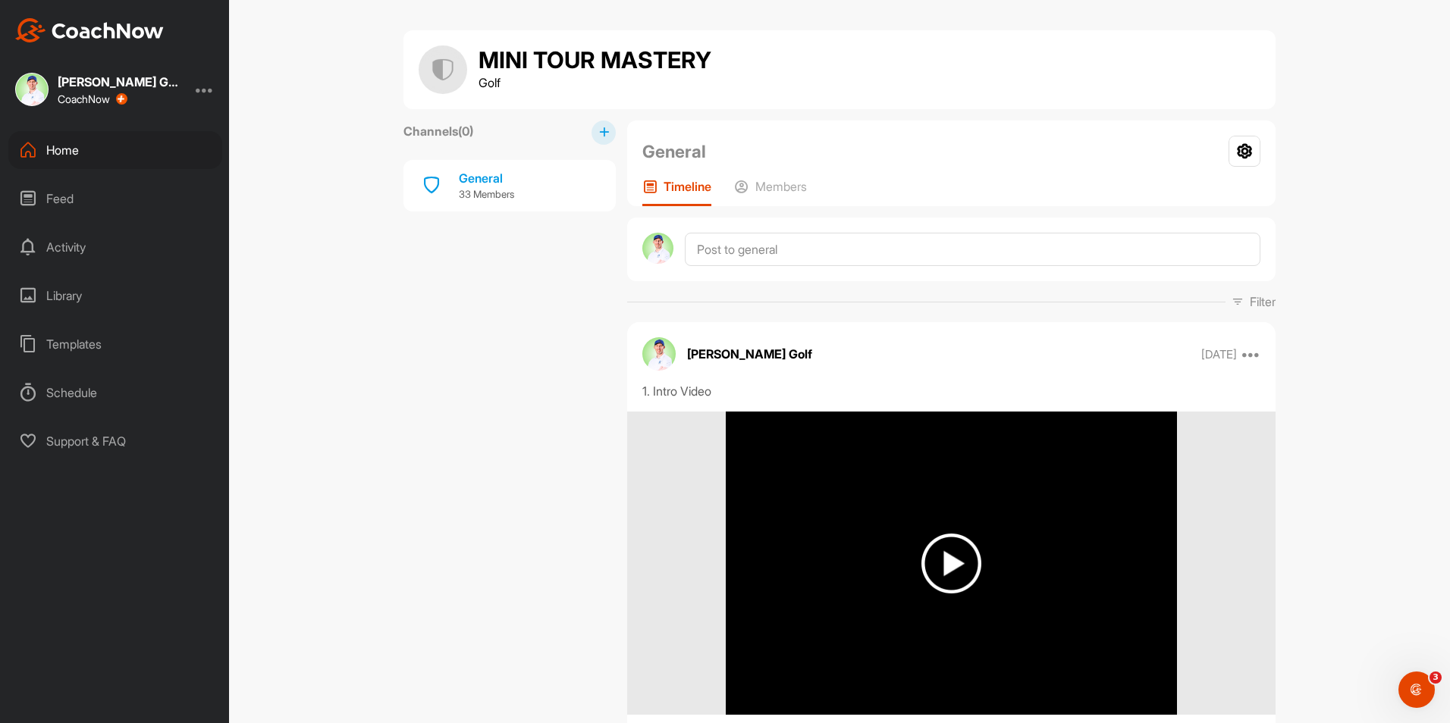
click at [763, 177] on div "General Group Settings Your Notifications Timeline Members" at bounding box center [951, 164] width 648 height 86
click at [767, 184] on p "Members" at bounding box center [781, 186] width 52 height 15
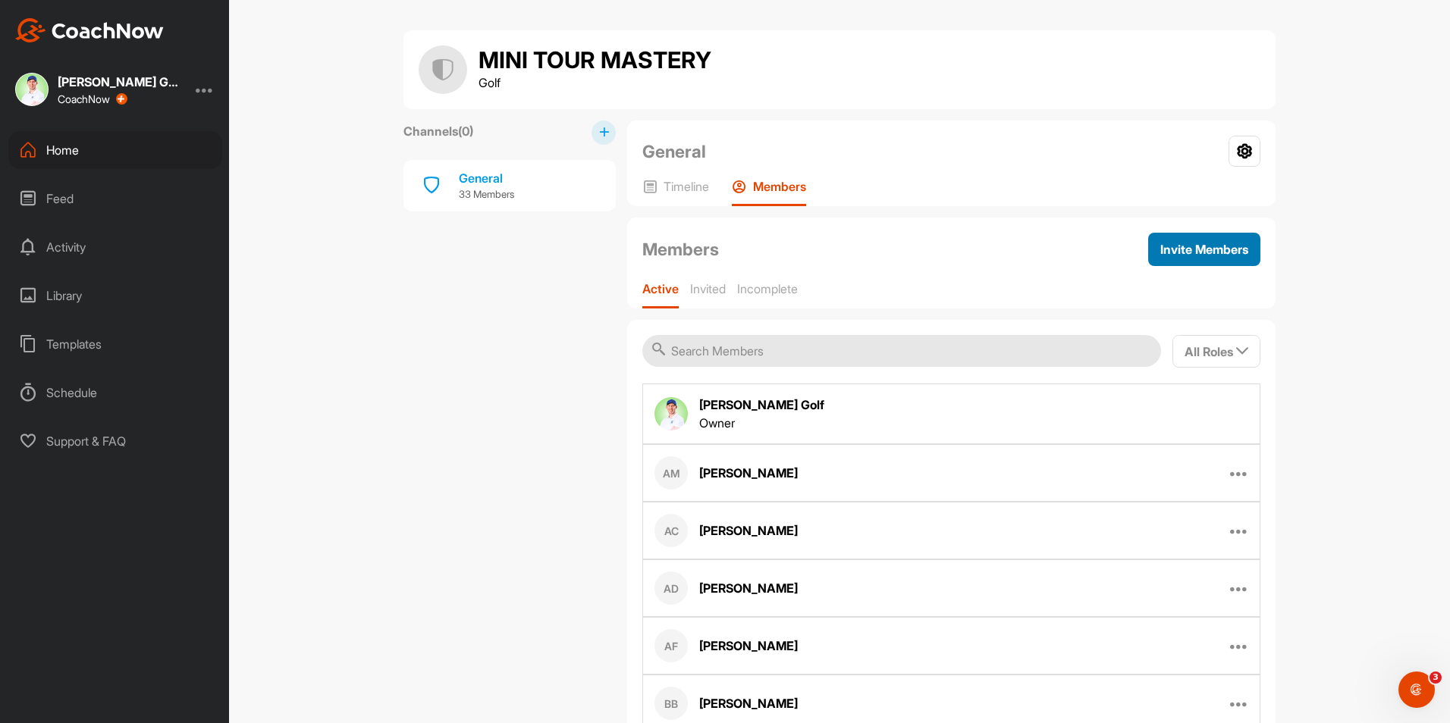
click at [1170, 235] on button "Invite Members" at bounding box center [1204, 249] width 112 height 33
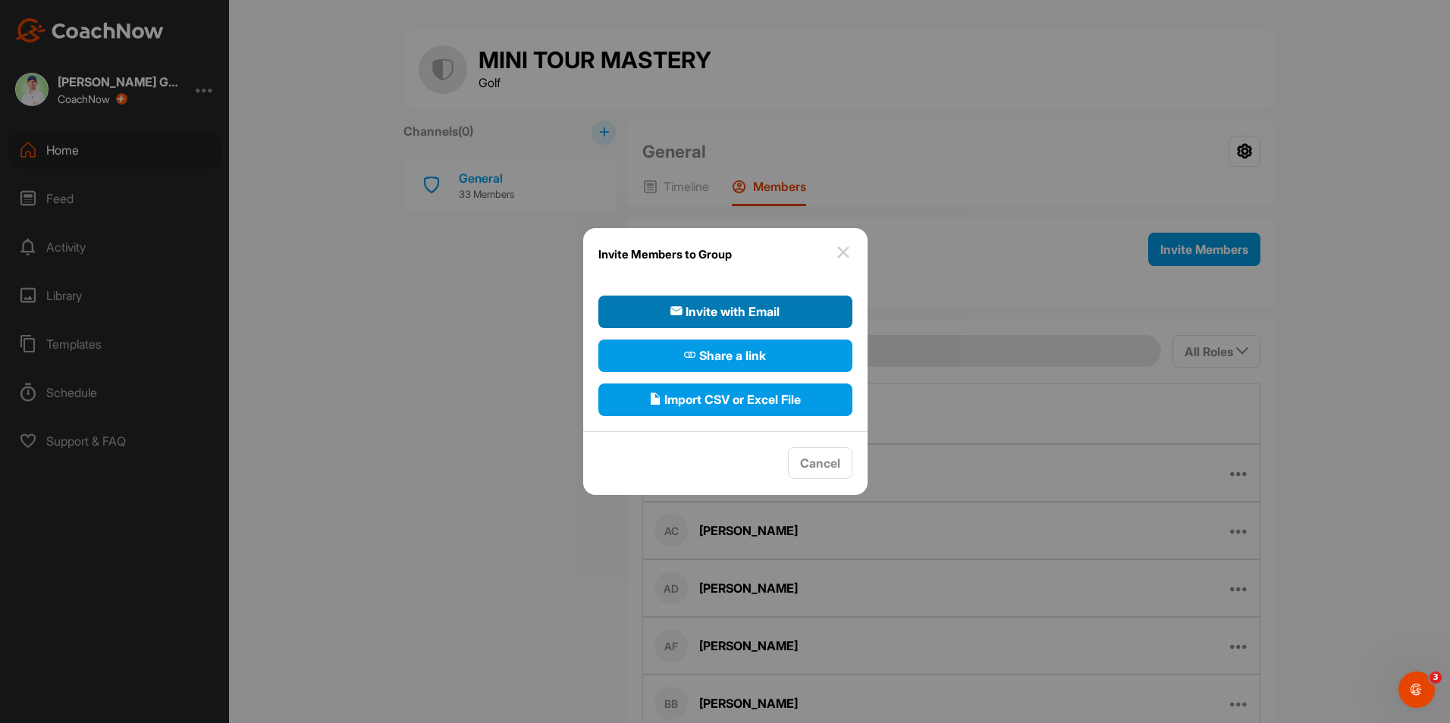
click at [759, 324] on button "Invite with Email" at bounding box center [725, 312] width 254 height 33
select select"] "player"
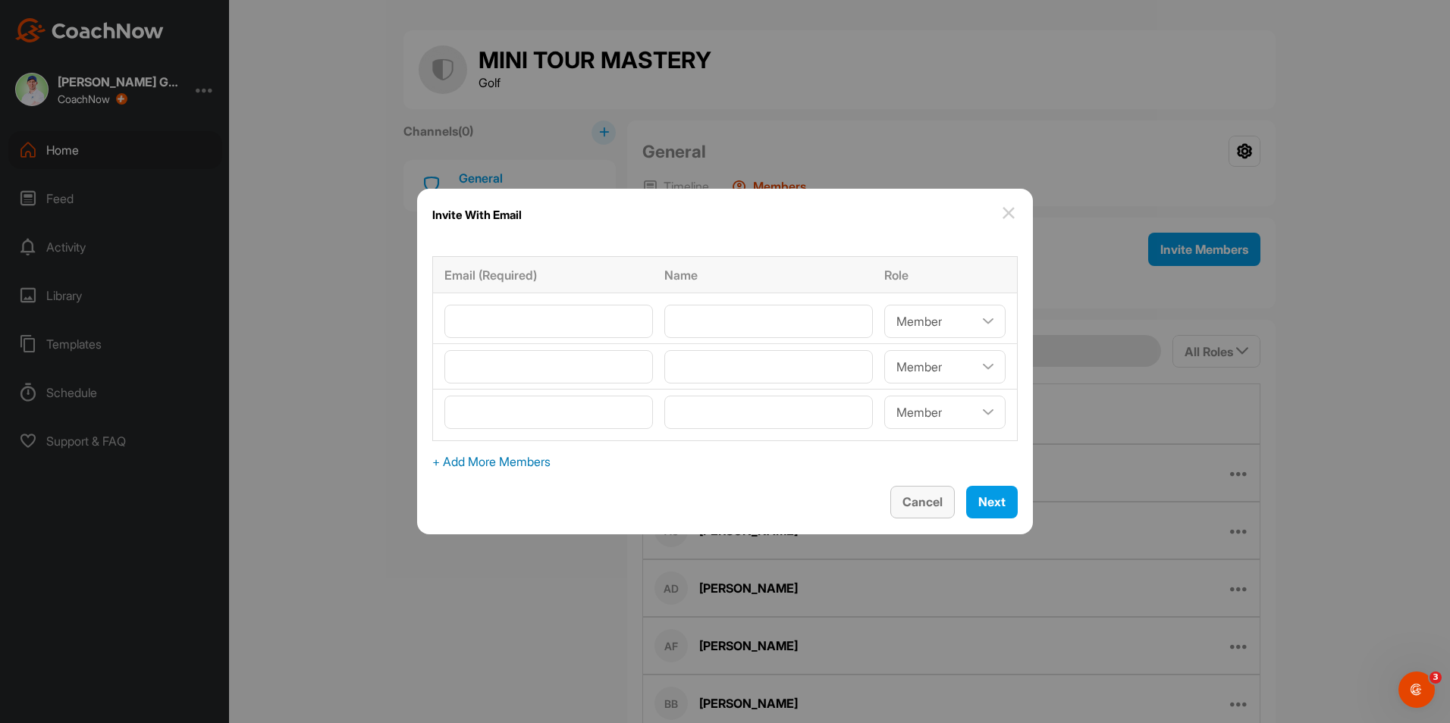
click at [907, 497] on span "Cancel" at bounding box center [922, 501] width 40 height 15
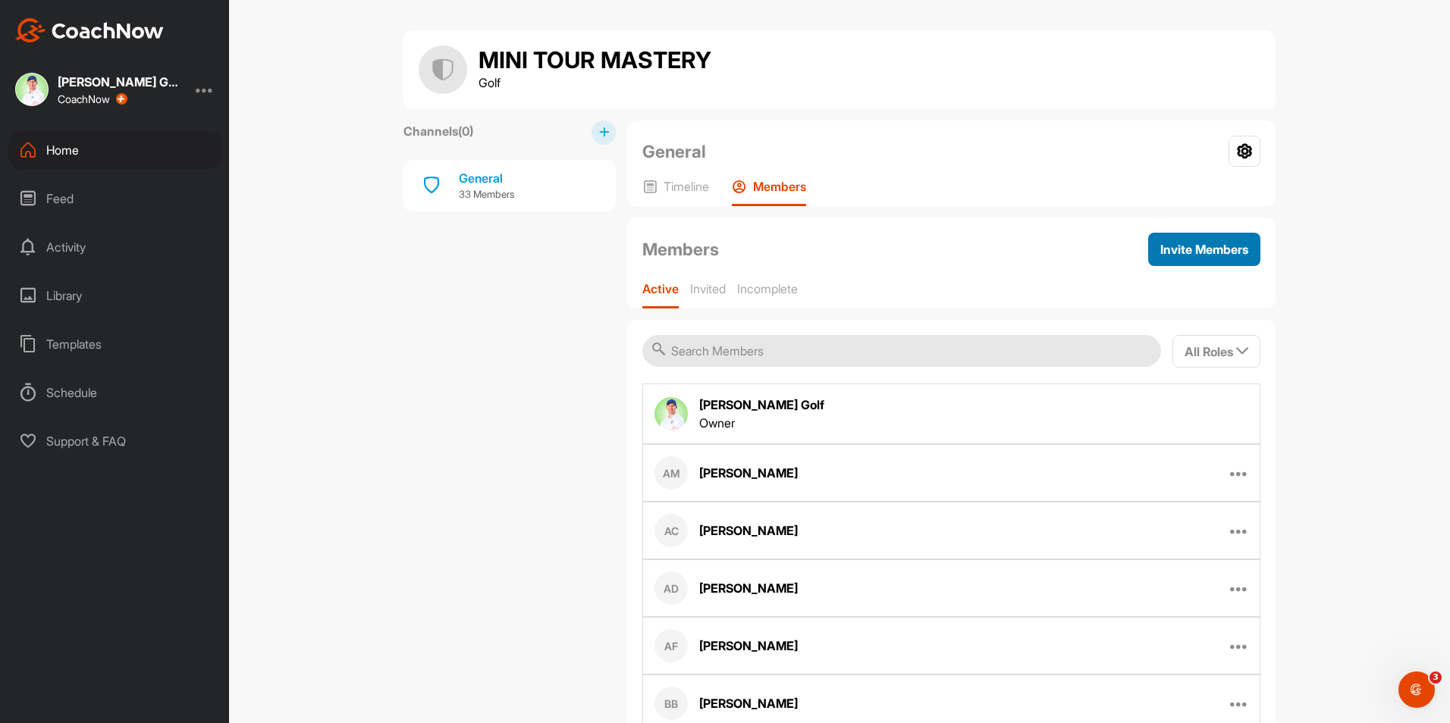
click at [1220, 246] on span "Invite Members" at bounding box center [1204, 249] width 88 height 15
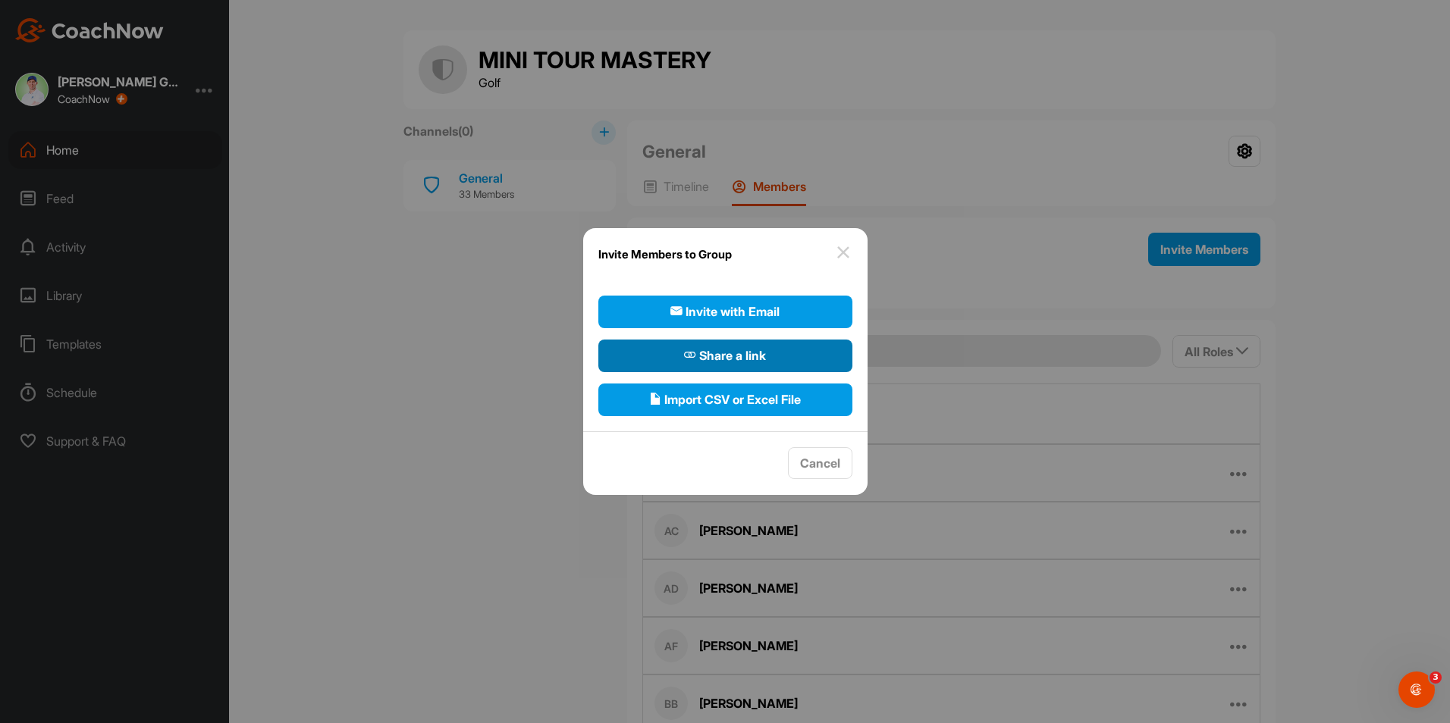
click at [761, 349] on span "Share a link" at bounding box center [725, 356] width 82 height 18
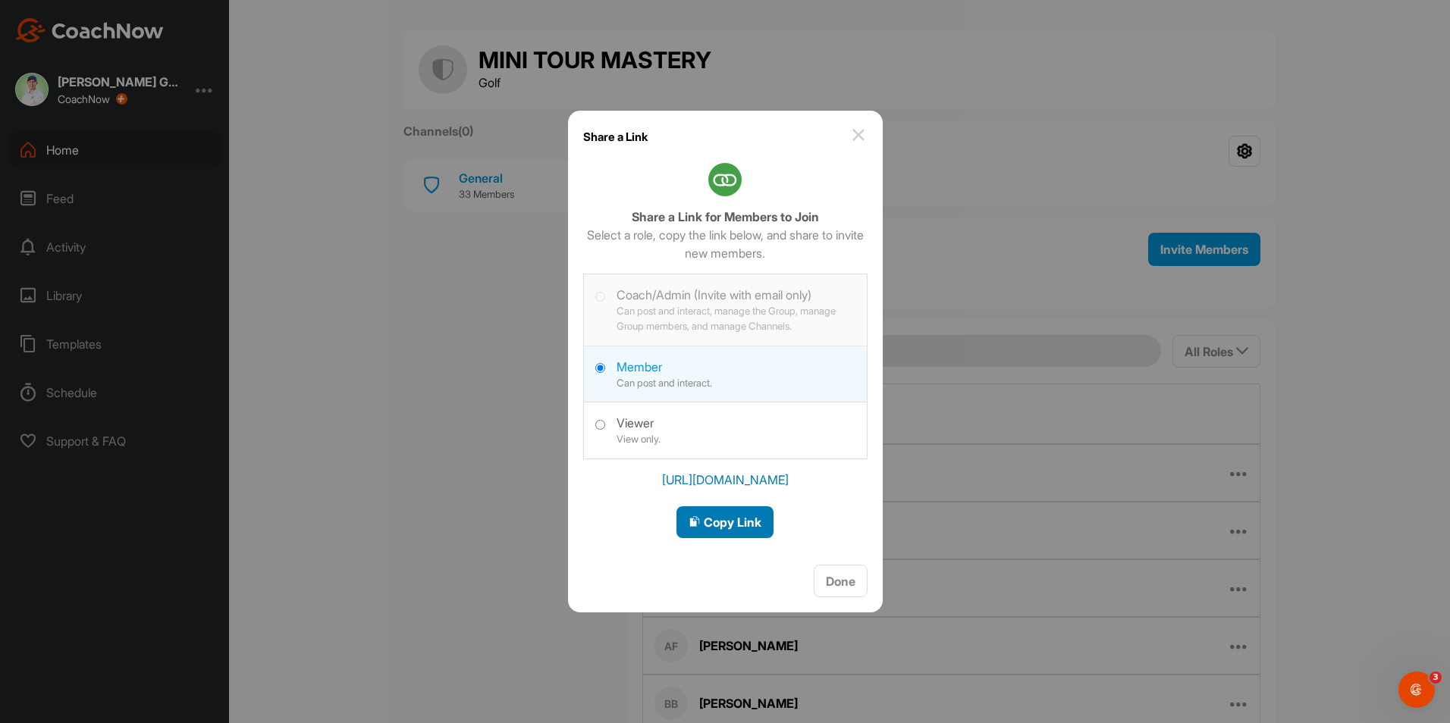
click at [720, 520] on span "Copy Link" at bounding box center [725, 522] width 73 height 15
click at [388, 290] on div at bounding box center [725, 361] width 1450 height 723
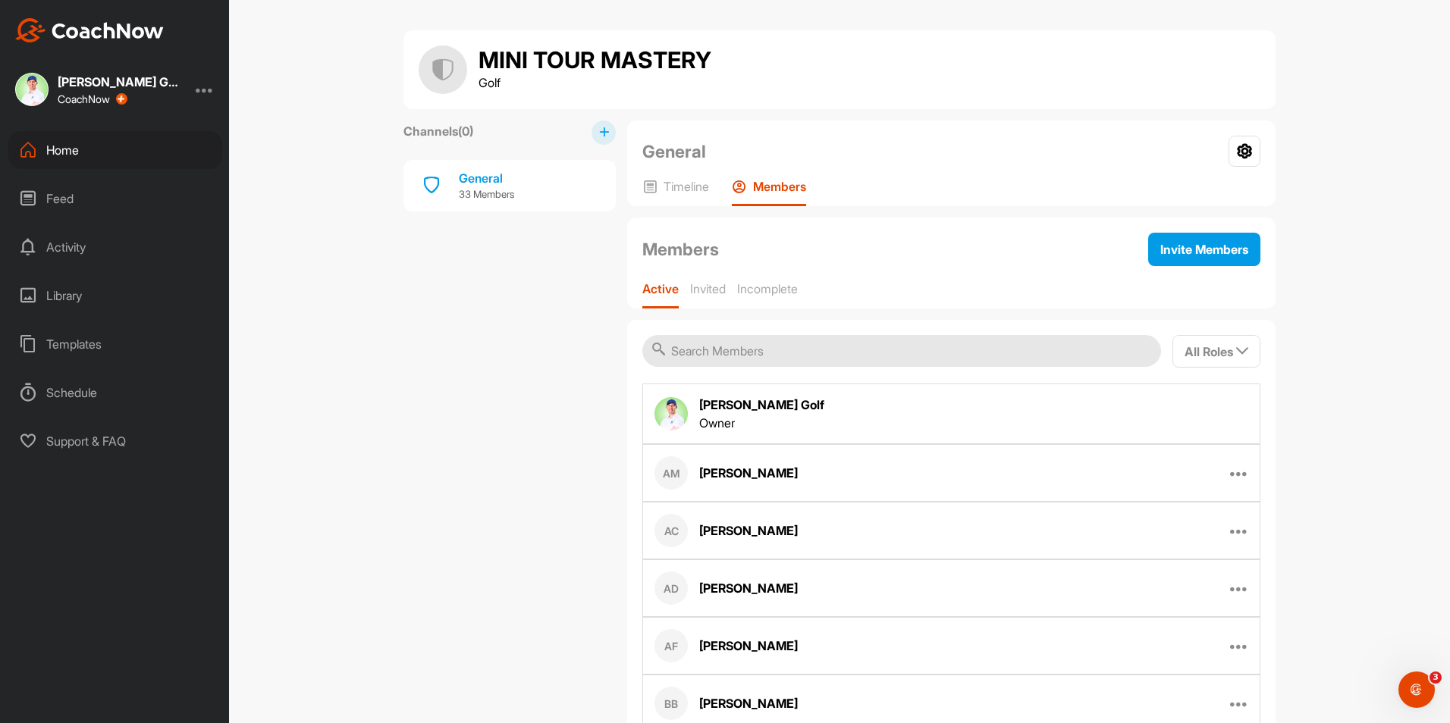
click at [83, 156] on div "Home" at bounding box center [115, 150] width 214 height 38
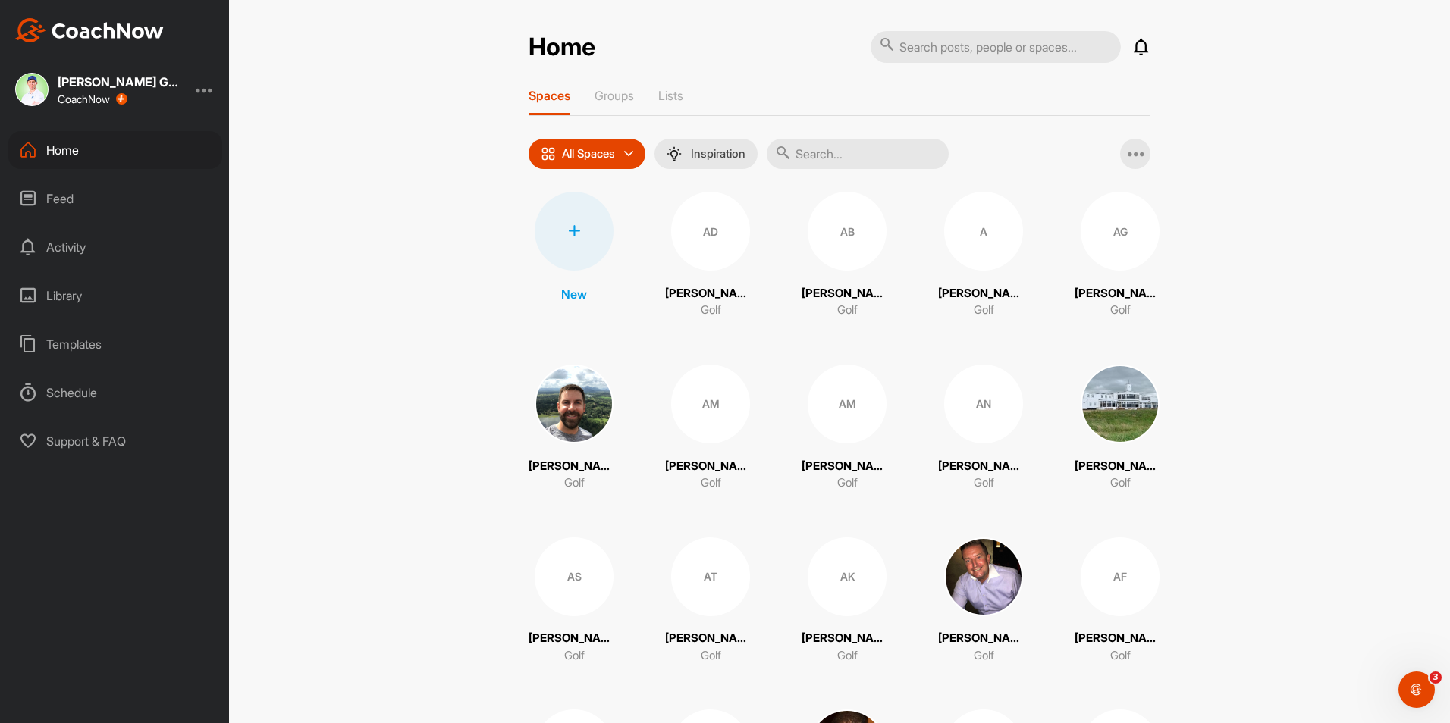
click at [964, 41] on input "text" at bounding box center [996, 47] width 250 height 32
type input "[PERSON_NAME]"
click at [873, 146] on input "text" at bounding box center [858, 154] width 182 height 30
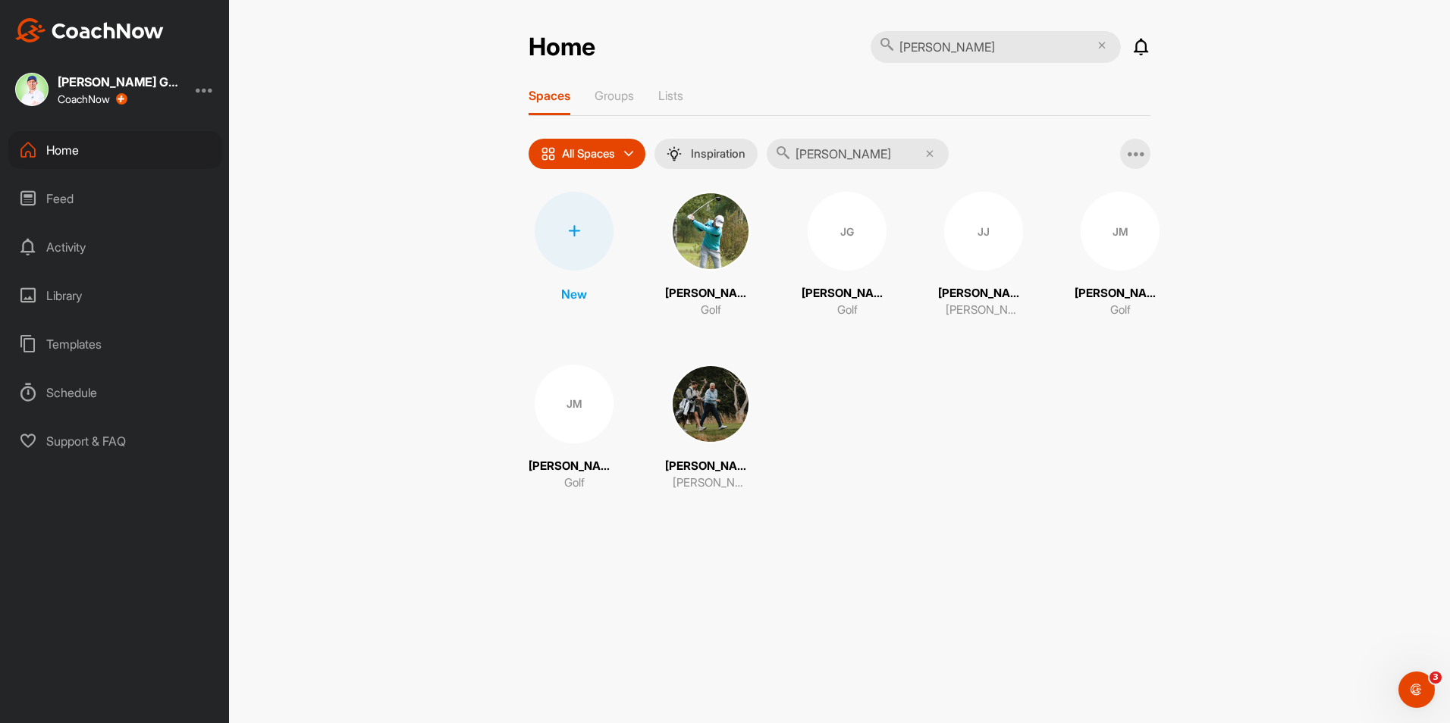
type input "[PERSON_NAME]"
click at [987, 246] on div "JJ" at bounding box center [983, 231] width 79 height 79
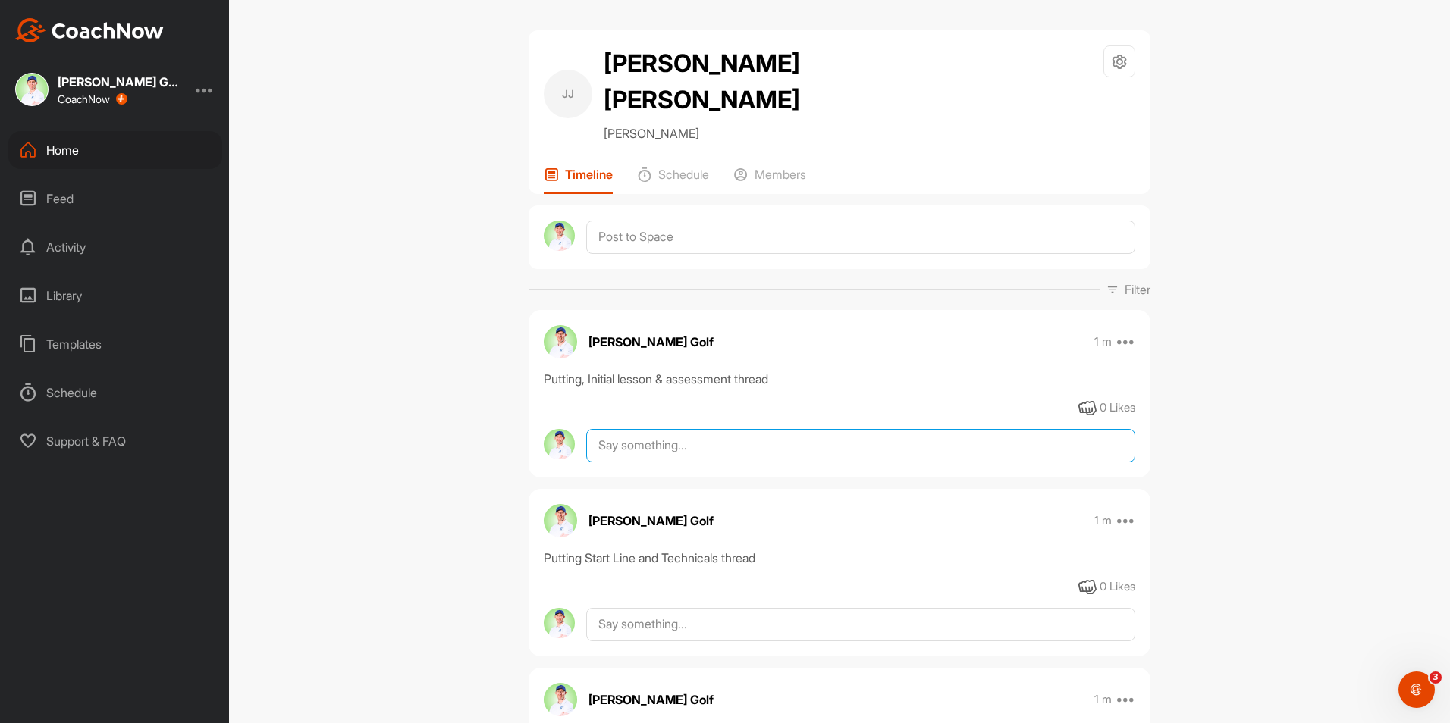
click at [681, 429] on textarea at bounding box center [860, 445] width 549 height 33
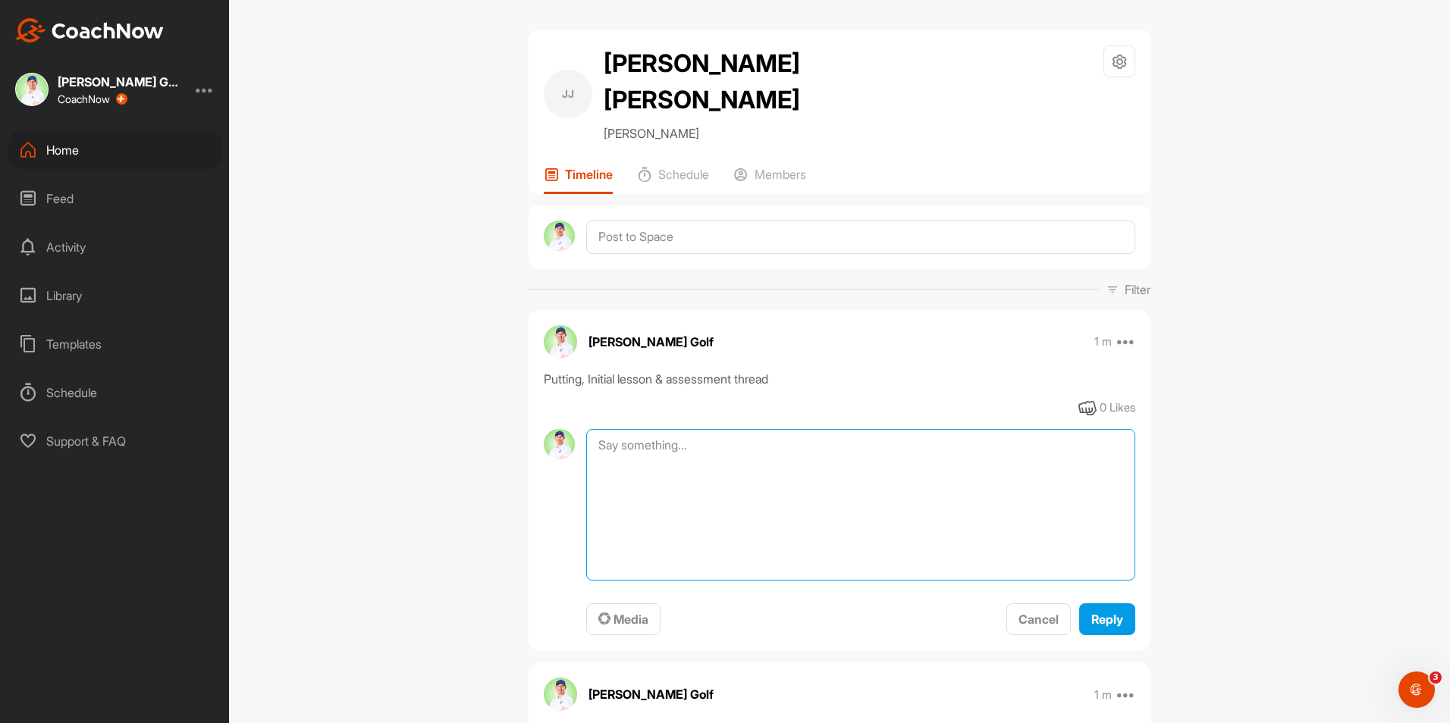
paste textarea "[URL][DOMAIN_NAME]"
type textarea "[URL][DOMAIN_NAME]"
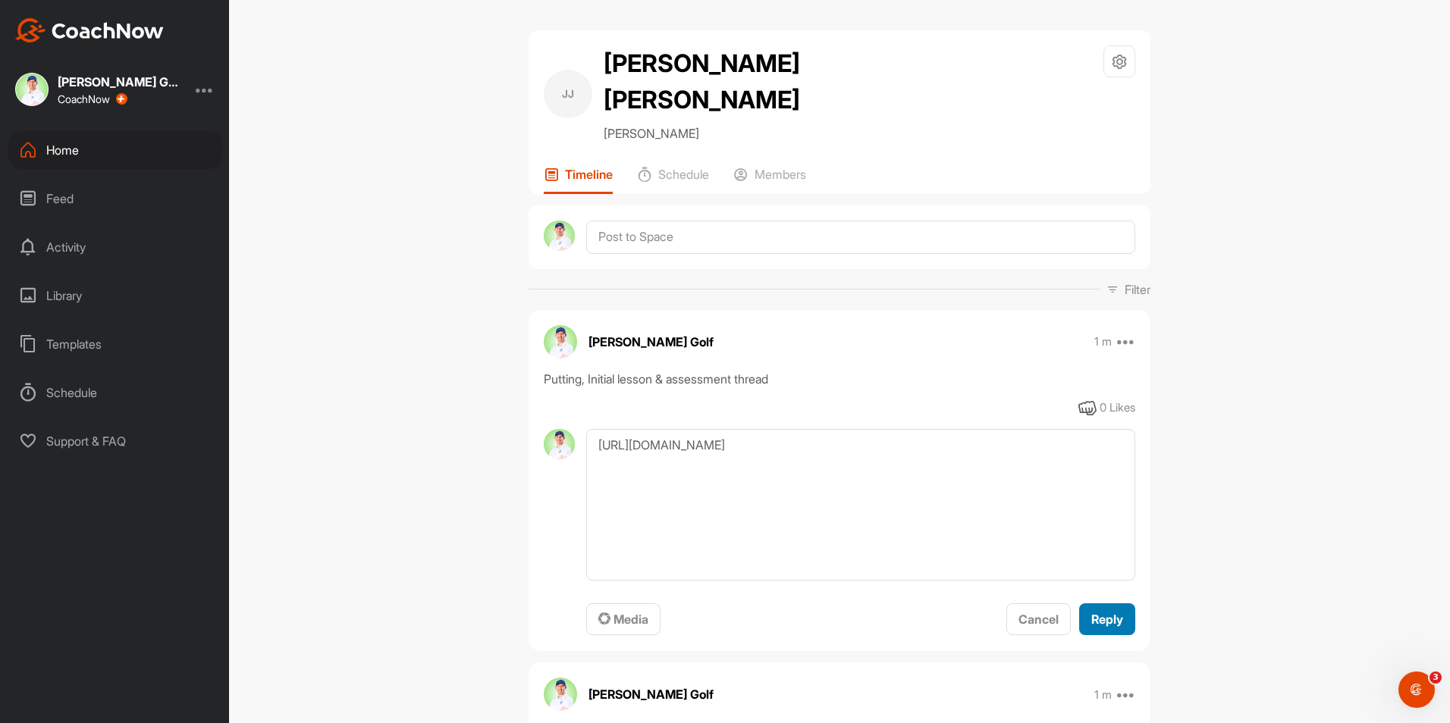
click at [1097, 612] on span "Reply" at bounding box center [1107, 619] width 32 height 15
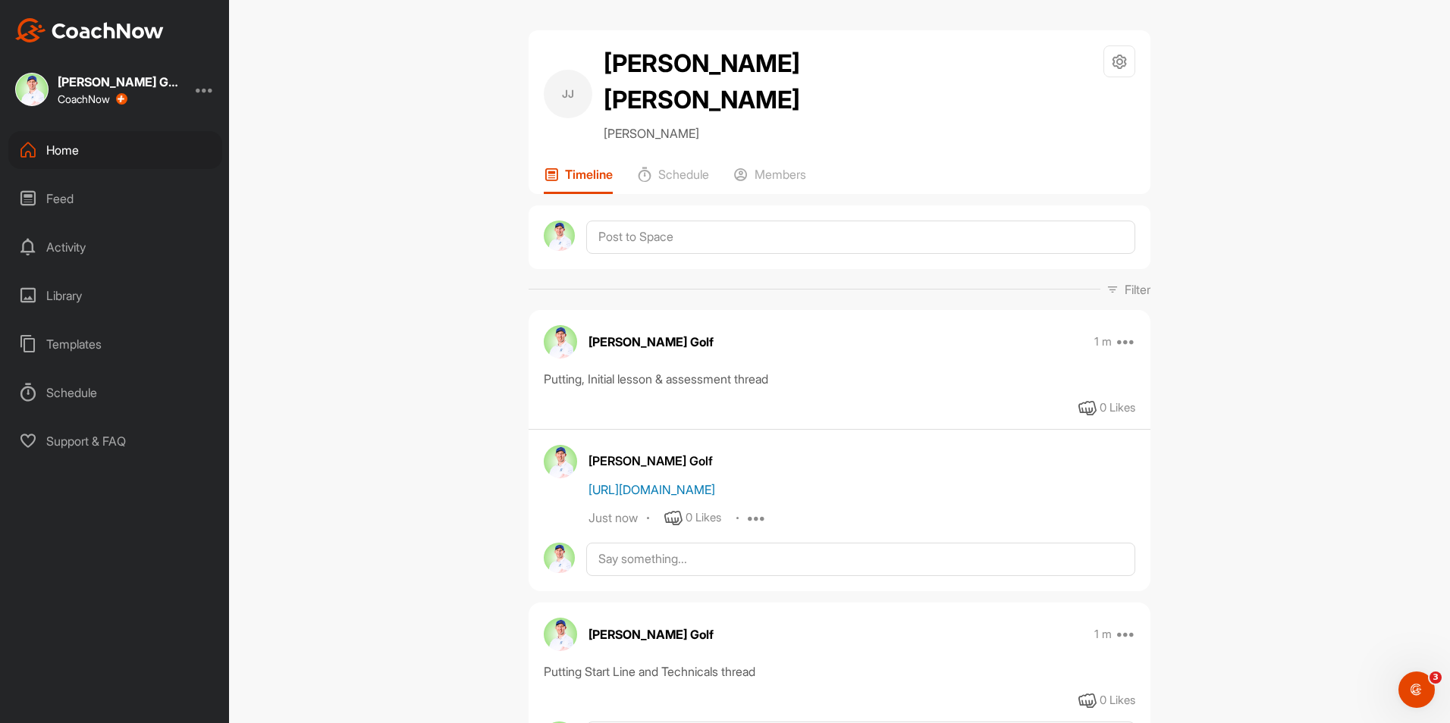
click at [715, 482] on link "[URL][DOMAIN_NAME]" at bounding box center [651, 489] width 127 height 15
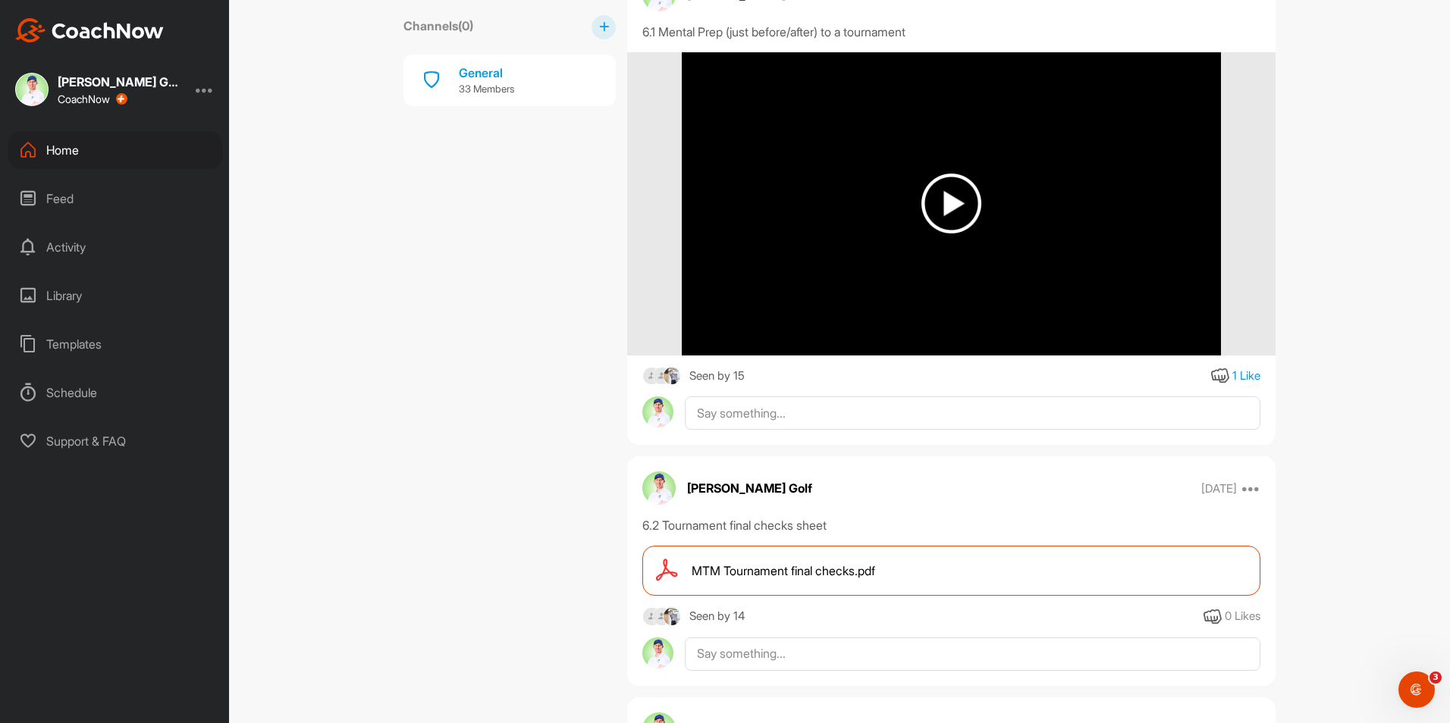
scroll to position [7362, 0]
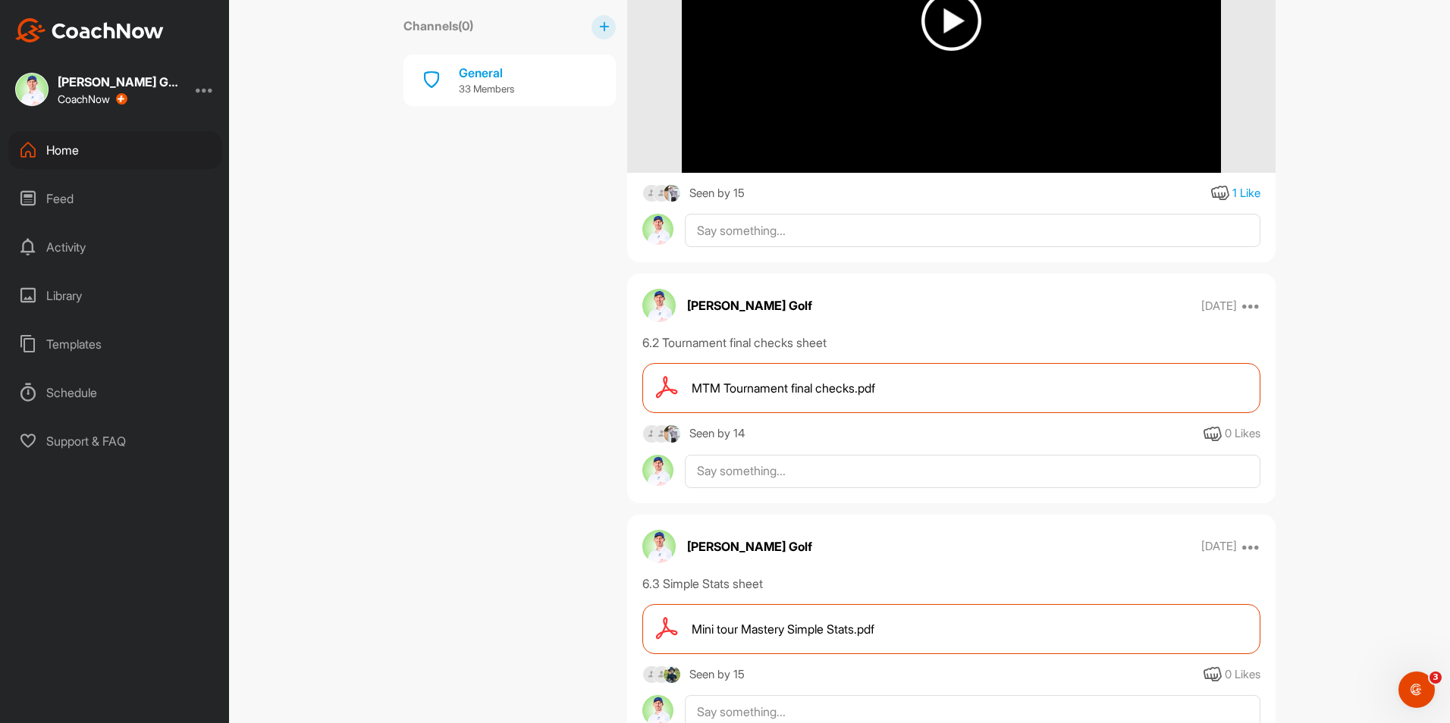
click at [808, 629] on span "Mini tour Mastery Simple Stats.pdf" at bounding box center [783, 629] width 183 height 18
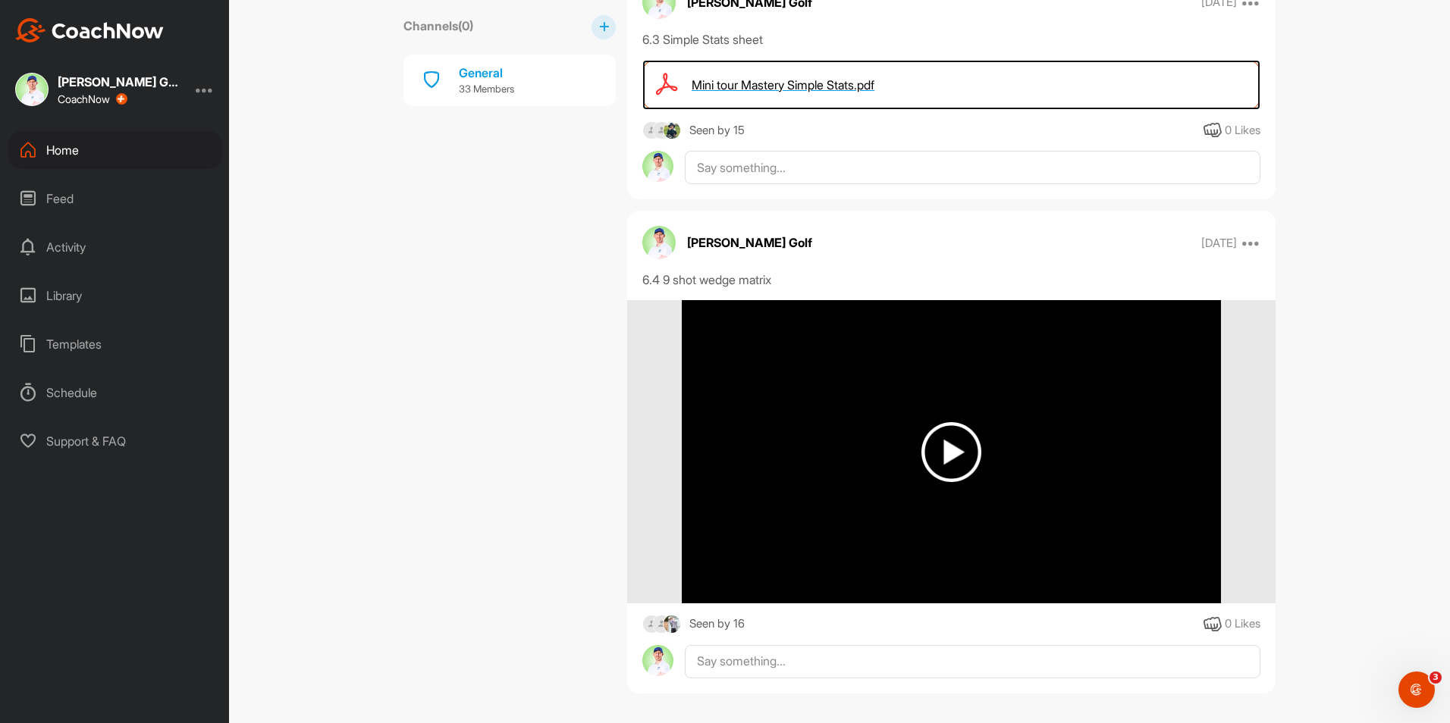
scroll to position [7923, 0]
